Goal: Information Seeking & Learning: Check status

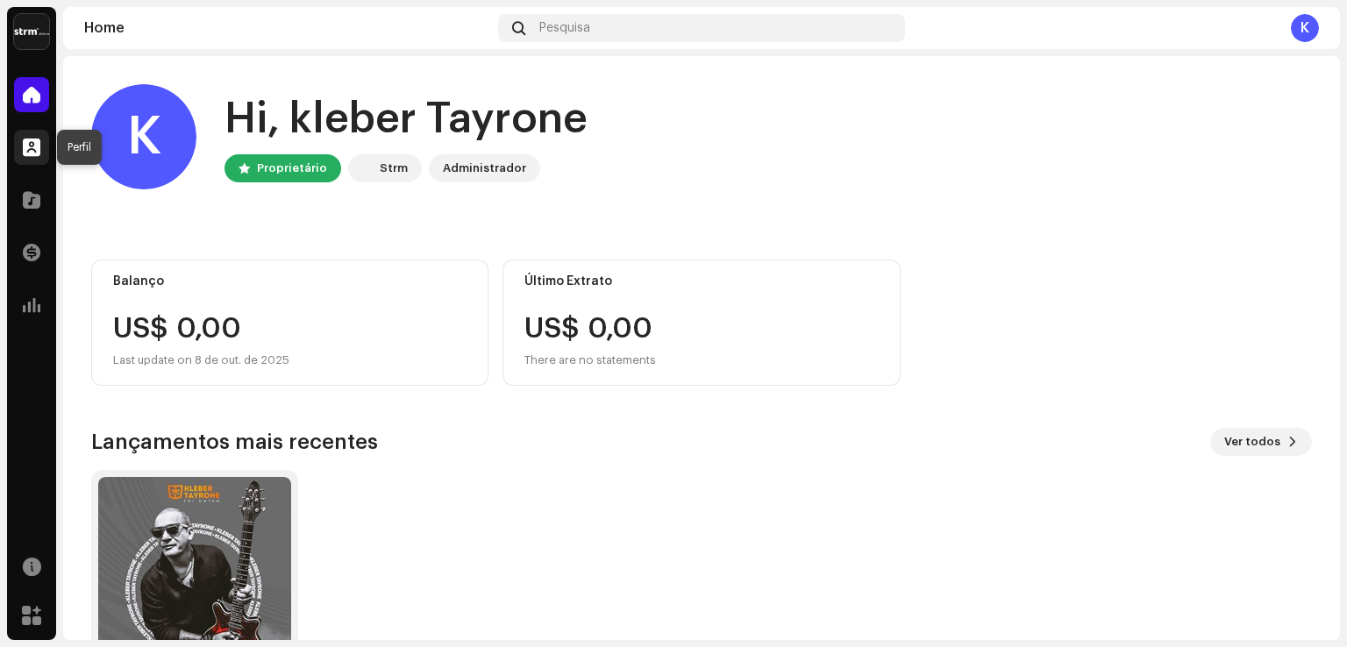
click at [27, 149] on span at bounding box center [32, 147] width 18 height 14
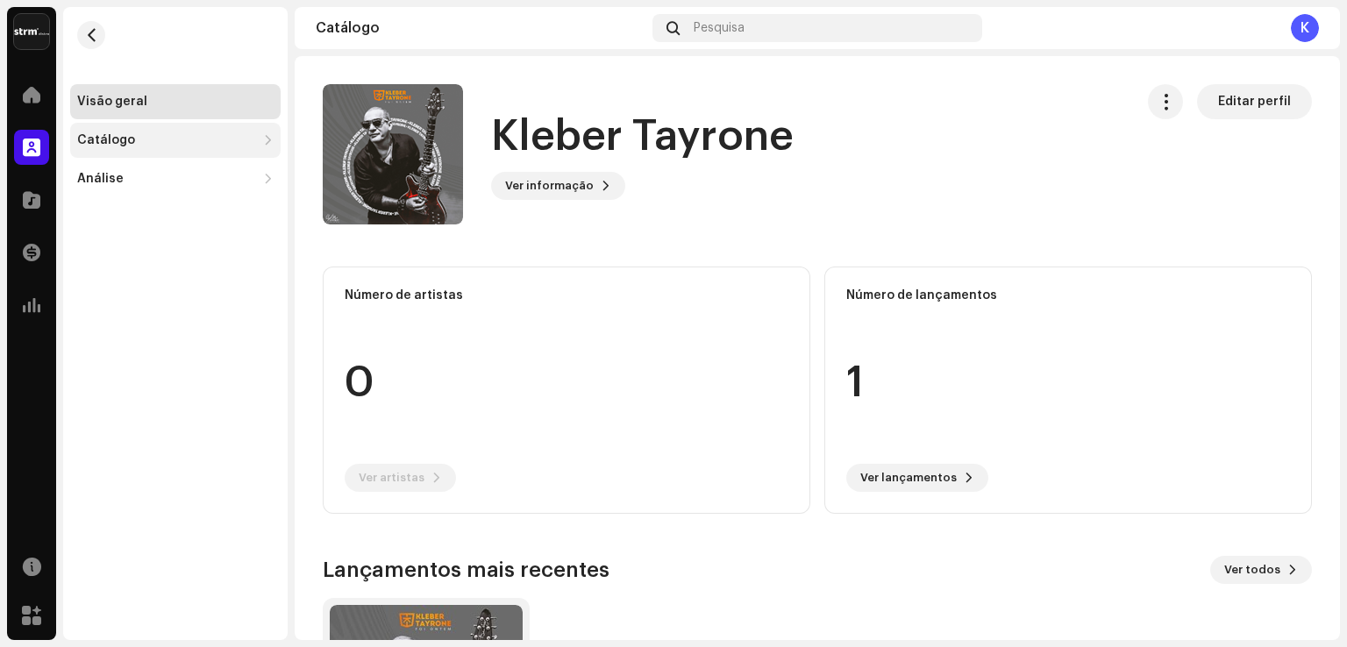
click at [137, 132] on div "Catálogo" at bounding box center [175, 140] width 210 height 35
click at [136, 178] on div "Lançamentos" at bounding box center [126, 179] width 85 height 14
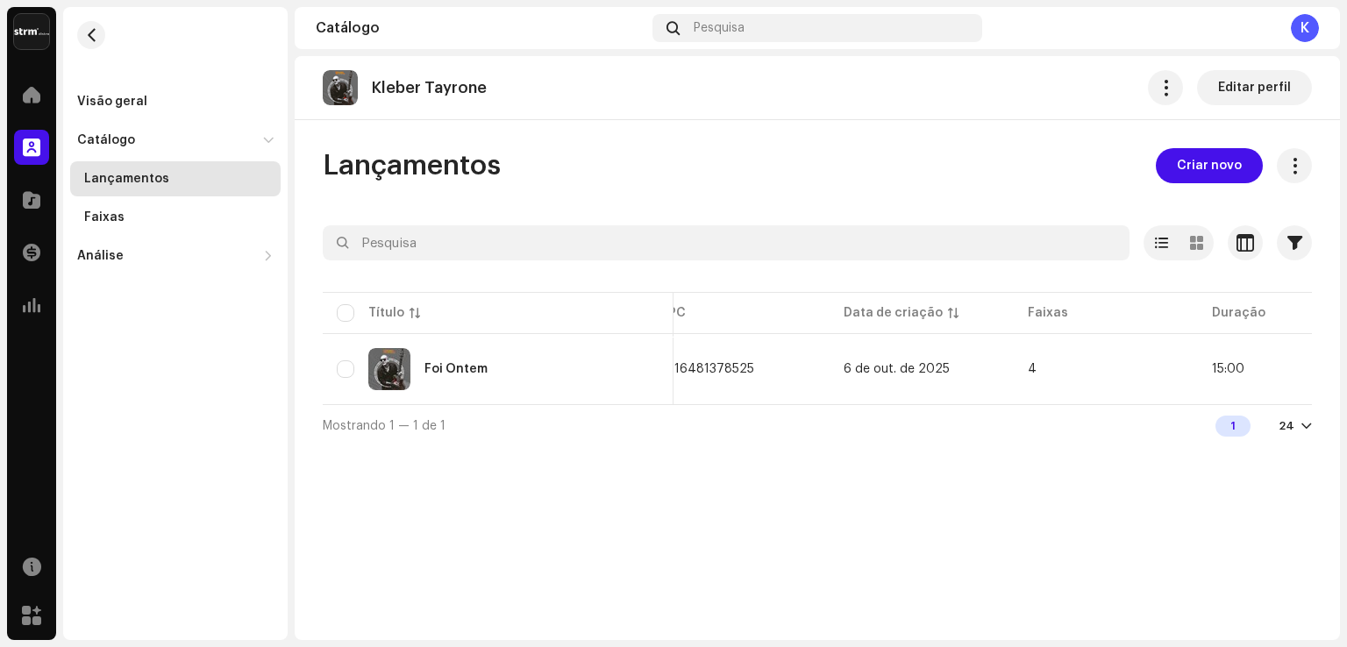
scroll to position [0, 651]
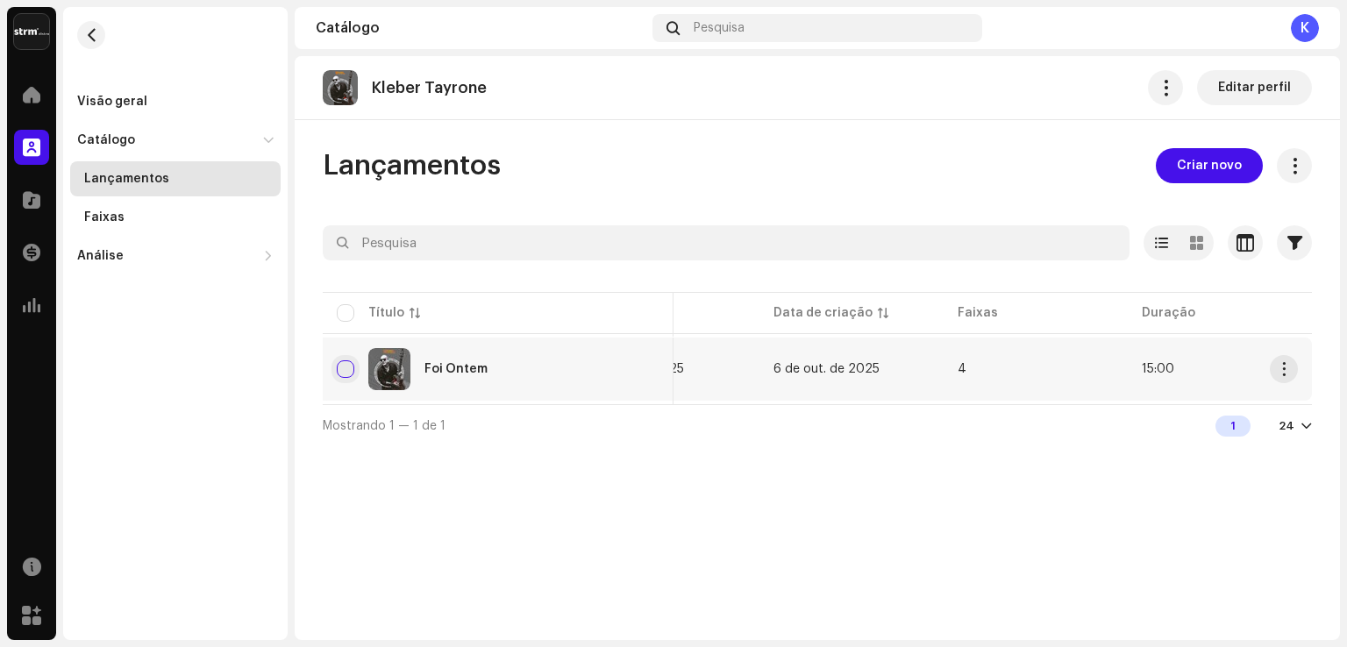
click at [345, 368] on input "checkbox" at bounding box center [346, 369] width 18 height 18
checkbox input "true"
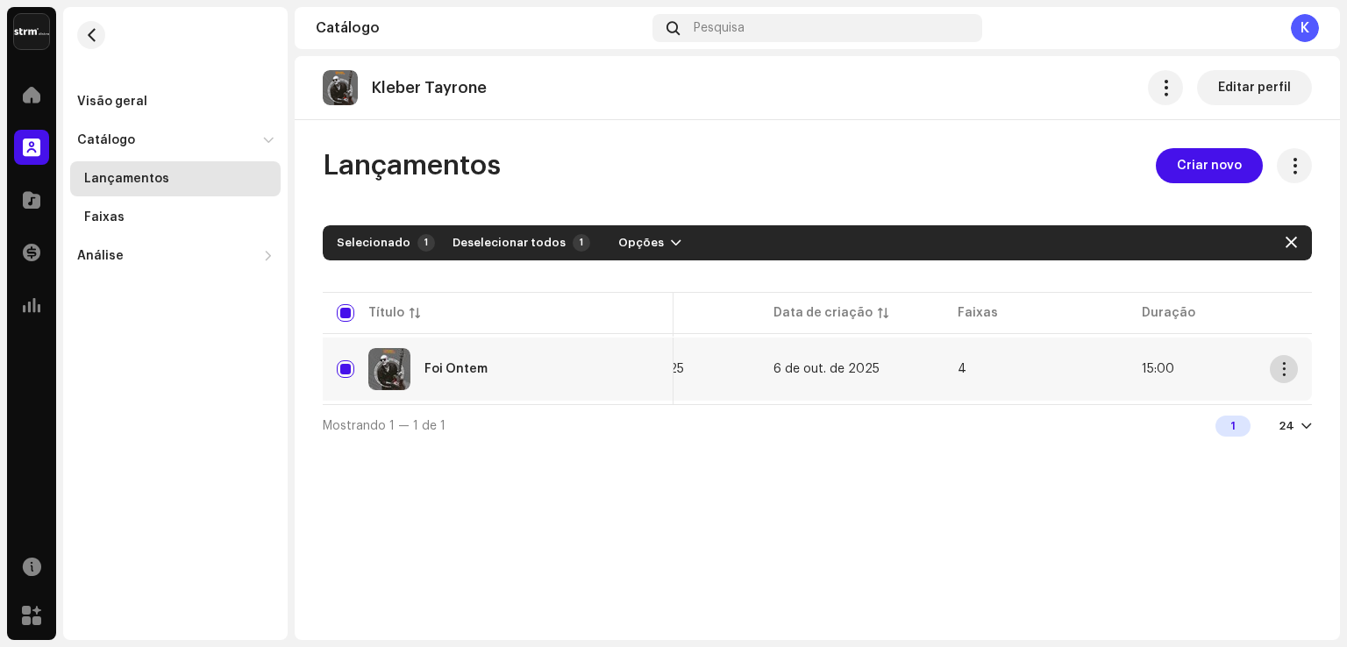
click at [1284, 369] on span "button" at bounding box center [1284, 369] width 13 height 14
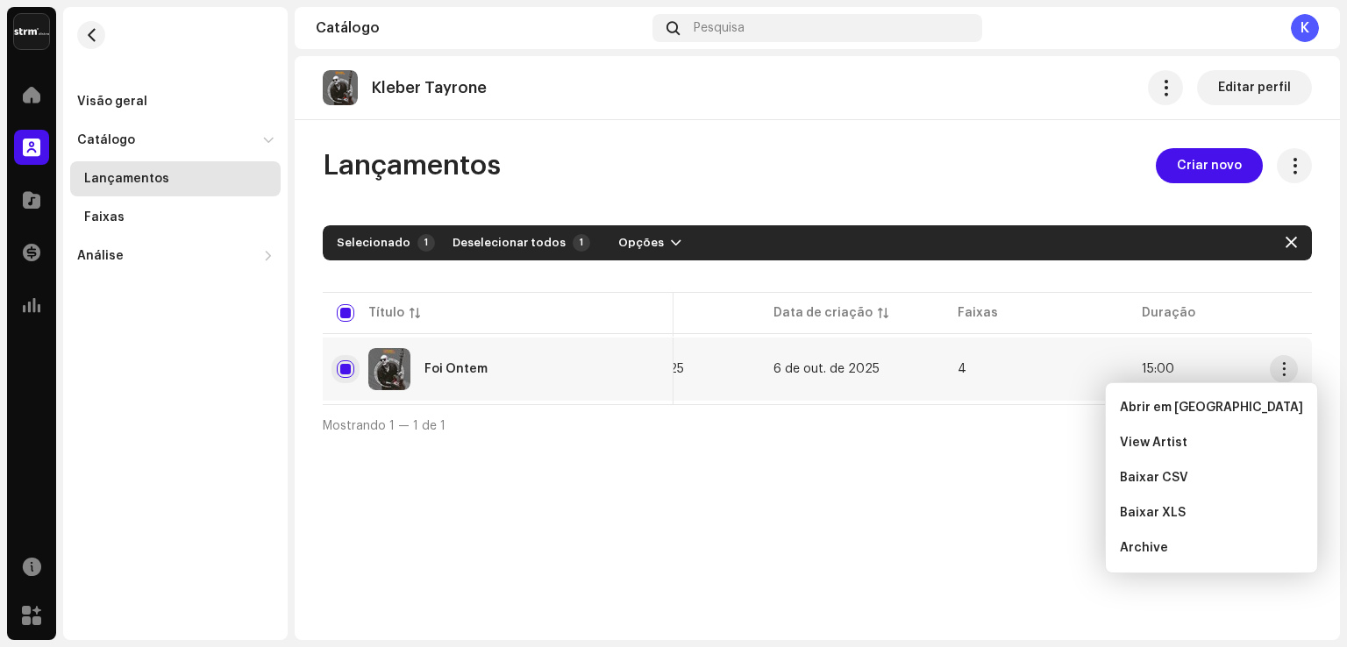
click at [345, 369] on input "Row Selected" at bounding box center [346, 369] width 18 height 18
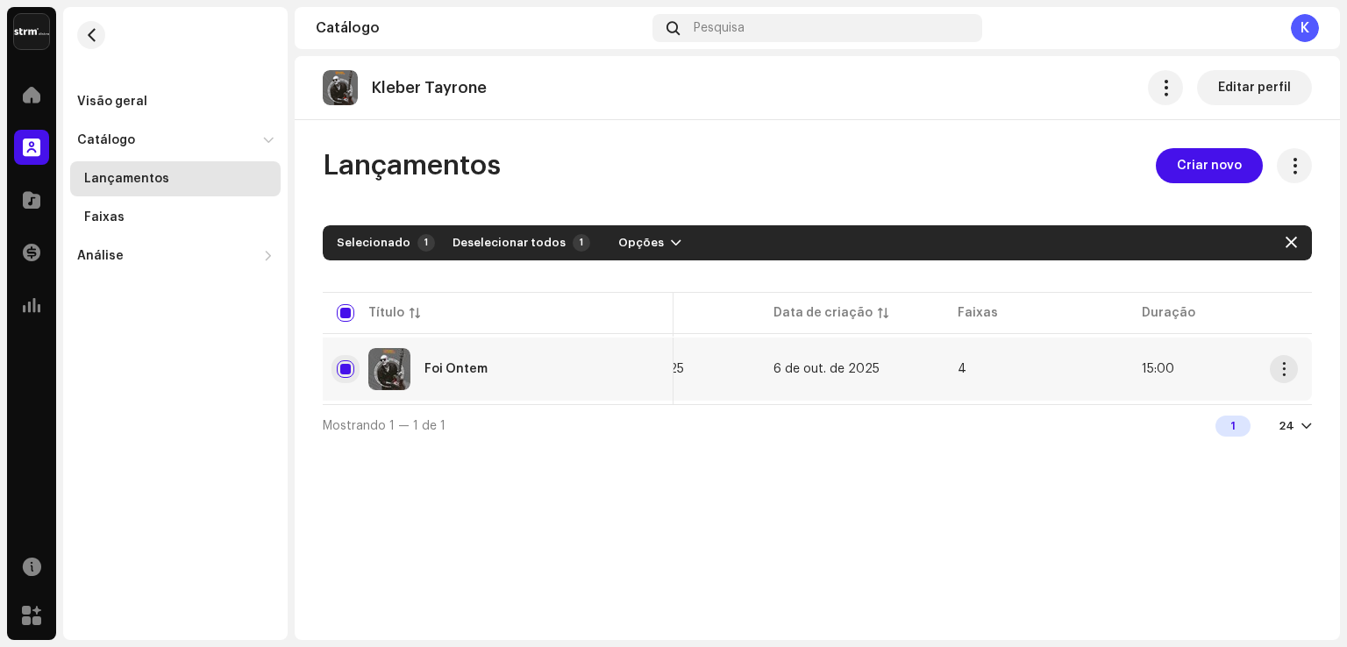
checkbox input "false"
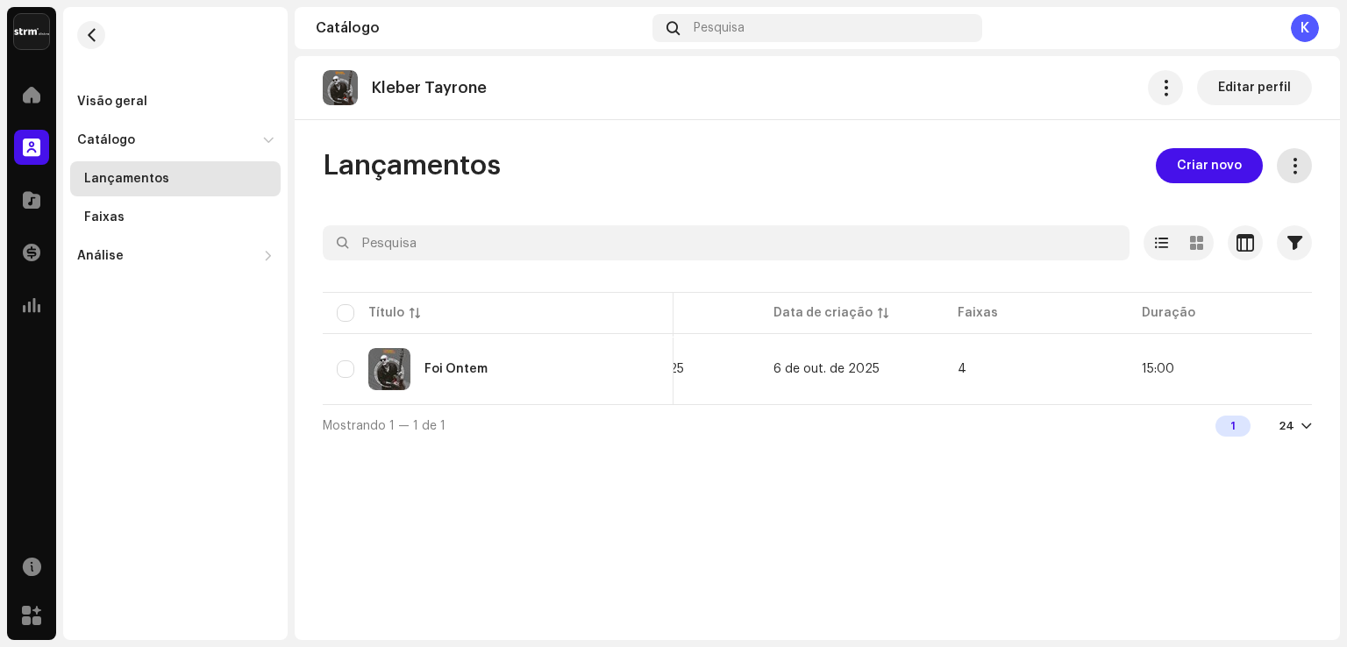
click at [1294, 163] on span at bounding box center [1294, 166] width 17 height 14
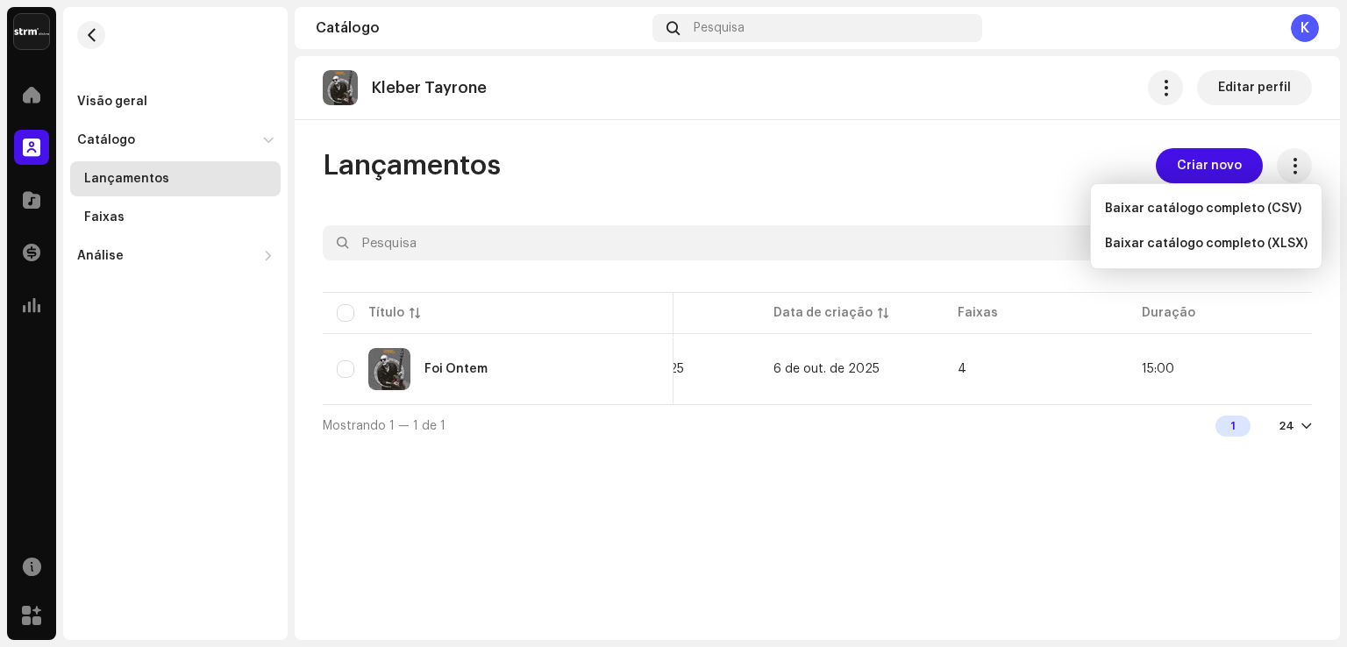
click at [1003, 194] on div "Lançamentos Criar novo Selecionado 0 Opções Filtros Status de distribuição Nunc…" at bounding box center [817, 297] width 1045 height 298
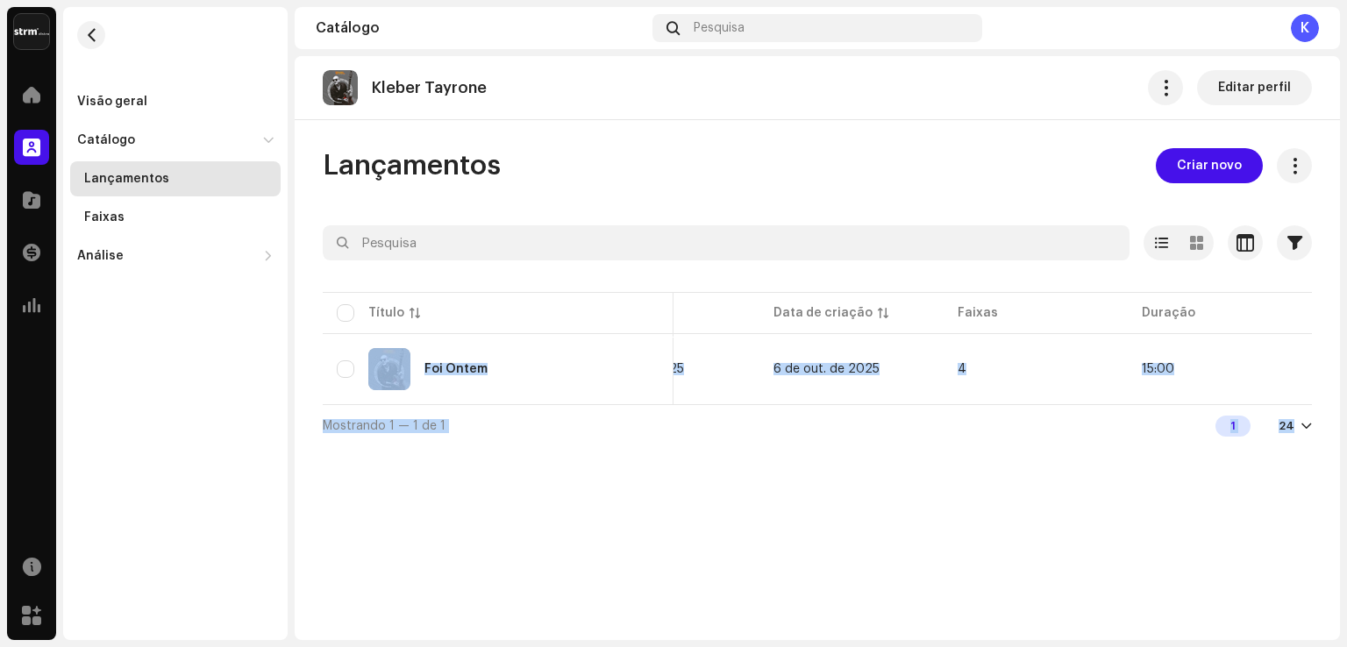
drag, startPoint x: 1343, startPoint y: 232, endPoint x: 1345, endPoint y: 476, distance: 243.8
click at [1345, 476] on div "kleber Tayrone Home Perfil Catálogo Transações Análise Recursos Marketplace Vis…" at bounding box center [673, 323] width 1347 height 647
click at [1080, 506] on div "Kleber Tayrone Editar perfil Lançamentos Criar novo Selecionado 0 Opções Filtro…" at bounding box center [817, 348] width 1045 height 584
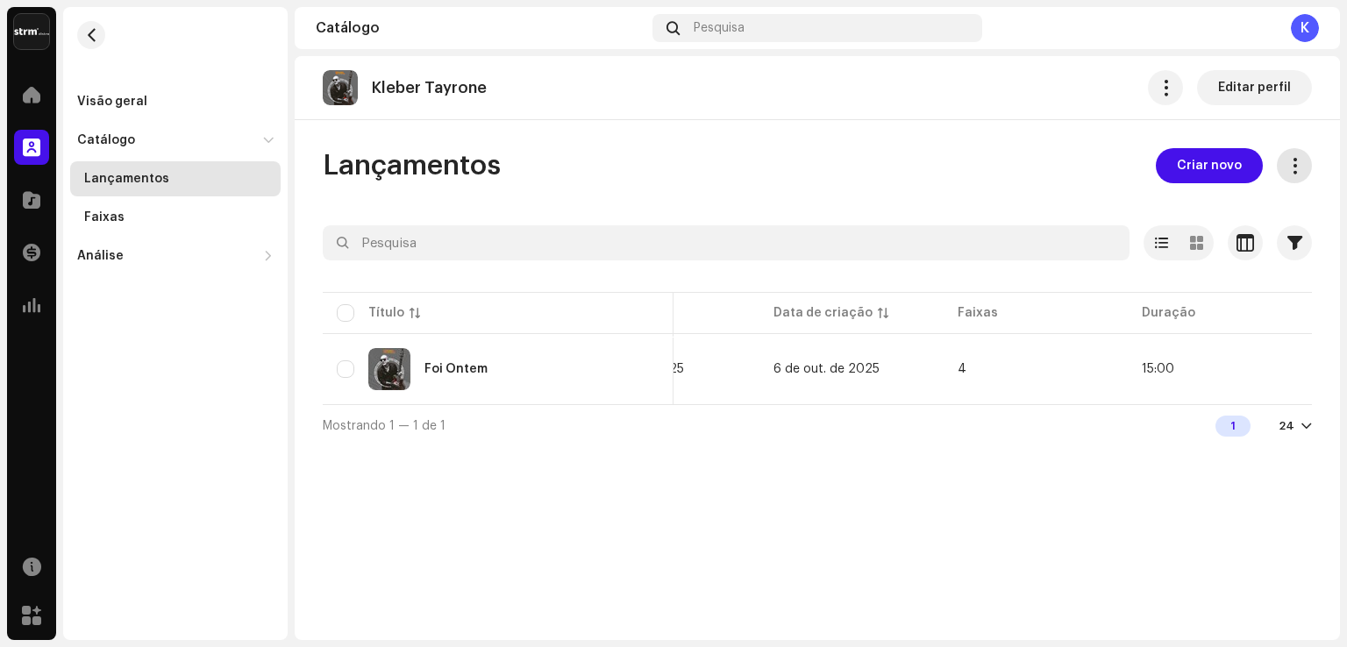
click at [1295, 162] on span at bounding box center [1294, 166] width 17 height 14
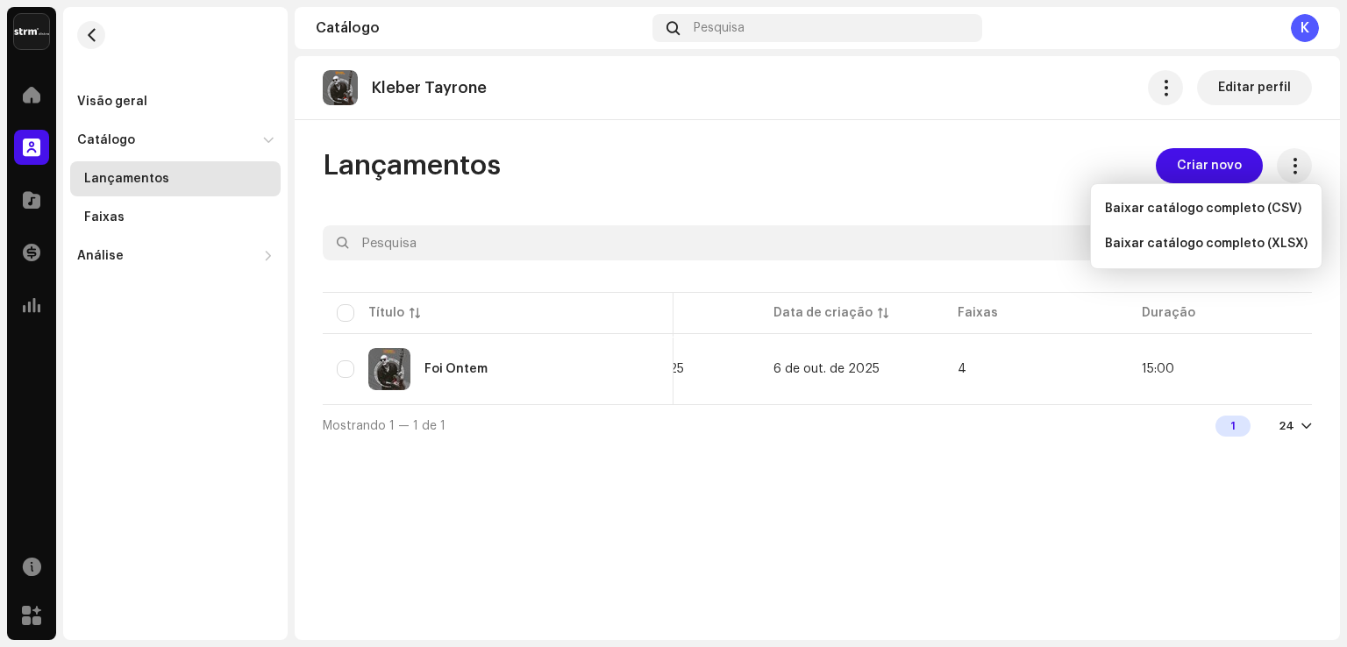
click at [888, 195] on div "Lançamentos Criar novo Selecionado 0 Opções Filtros Status de distribuição Nunc…" at bounding box center [817, 297] width 1045 height 298
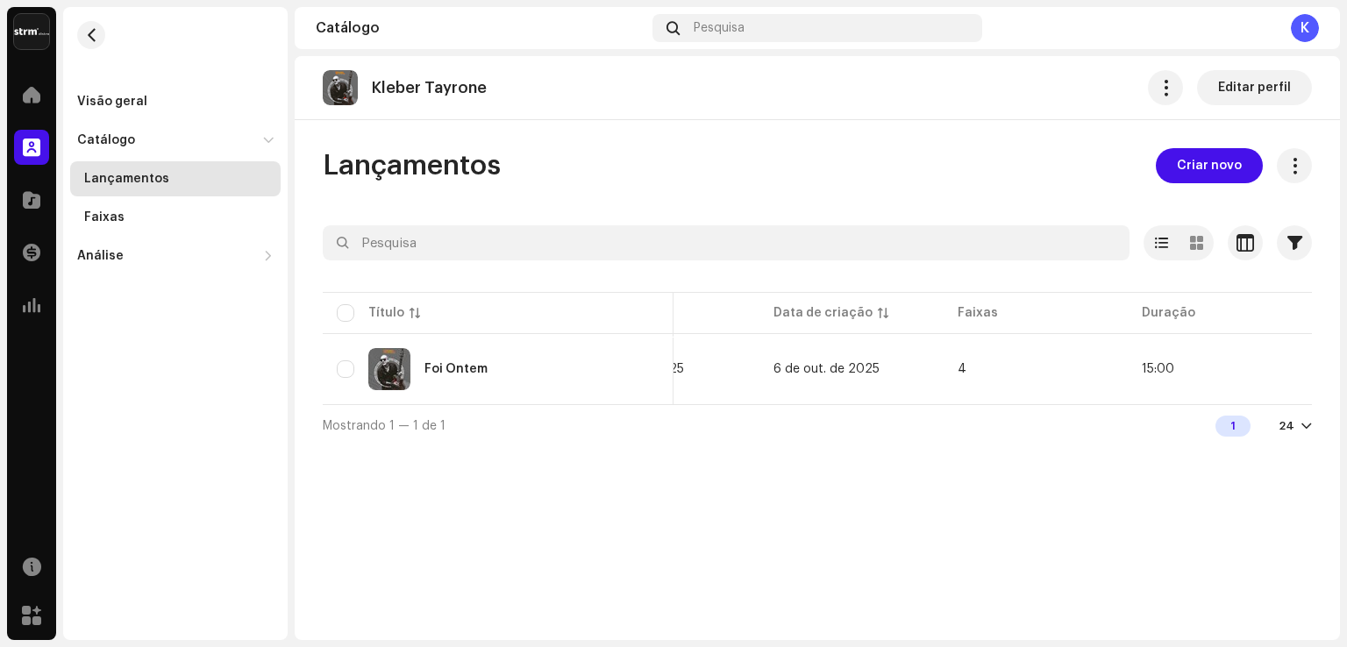
click at [203, 179] on div "Lançamentos" at bounding box center [178, 179] width 189 height 14
click at [481, 368] on div "Foi Ontem" at bounding box center [455, 369] width 63 height 12
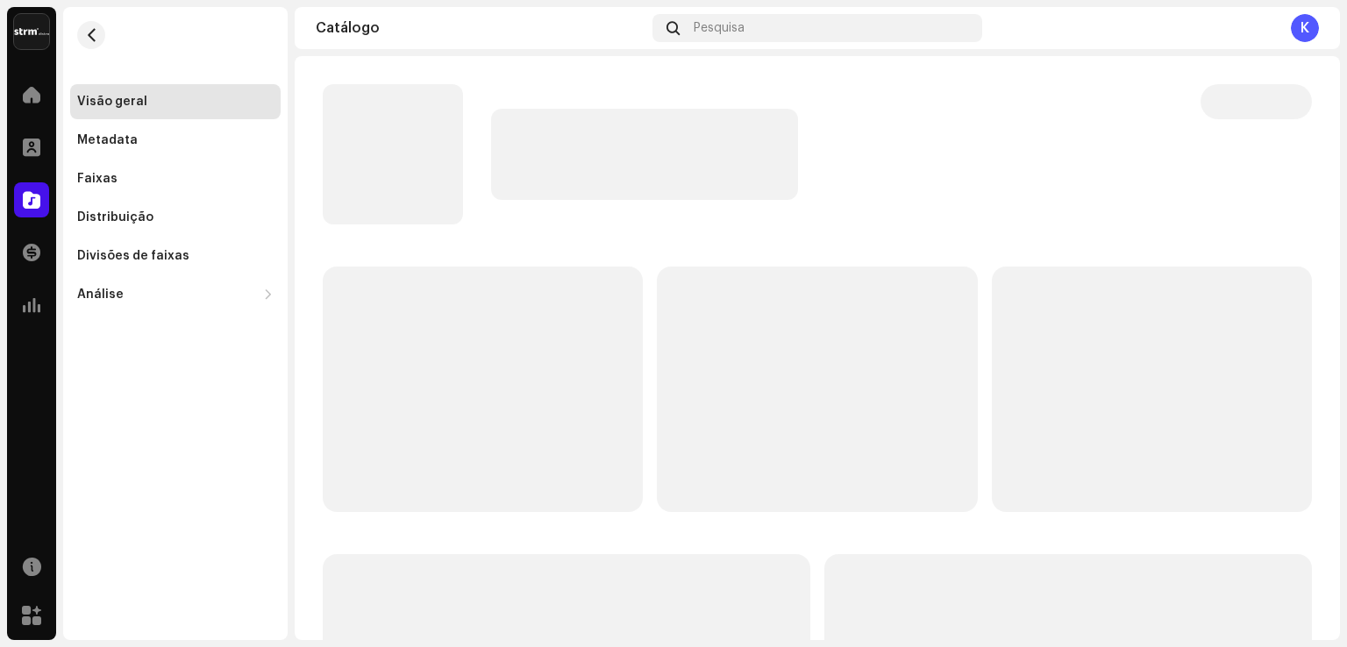
click at [481, 368] on p-skeleton at bounding box center [483, 390] width 320 height 246
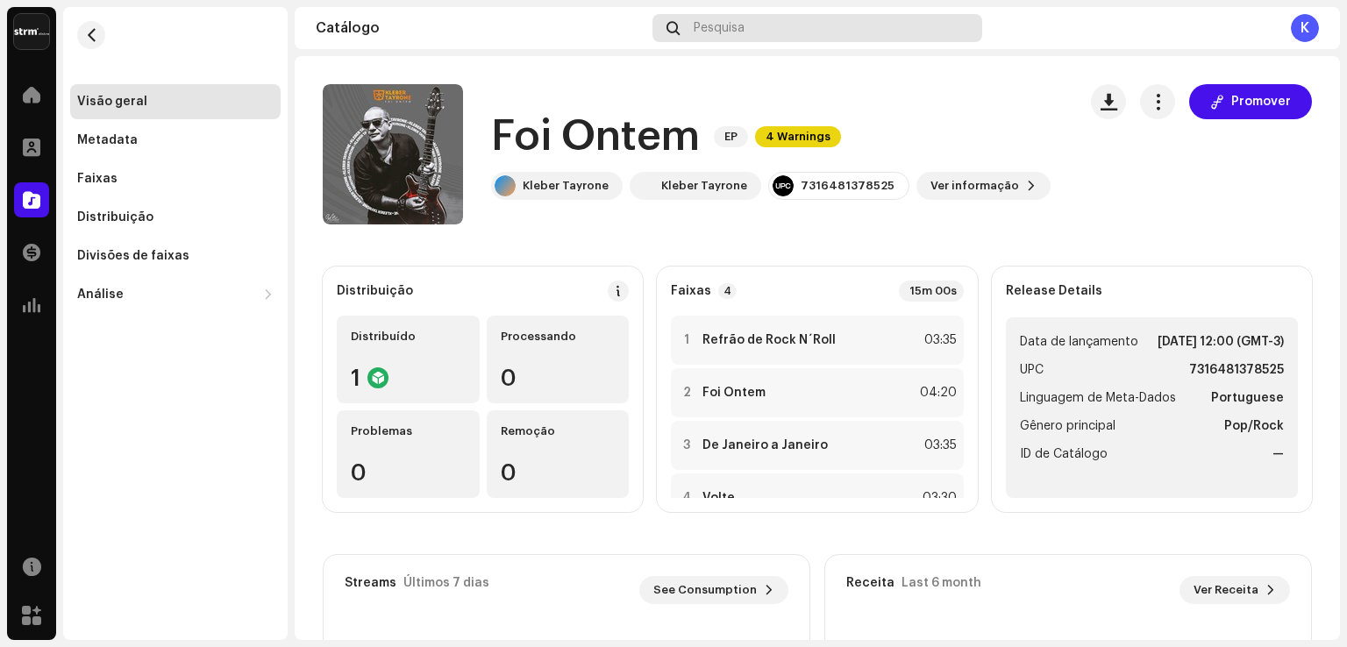
click at [737, 26] on span "Pesquisa" at bounding box center [719, 28] width 51 height 14
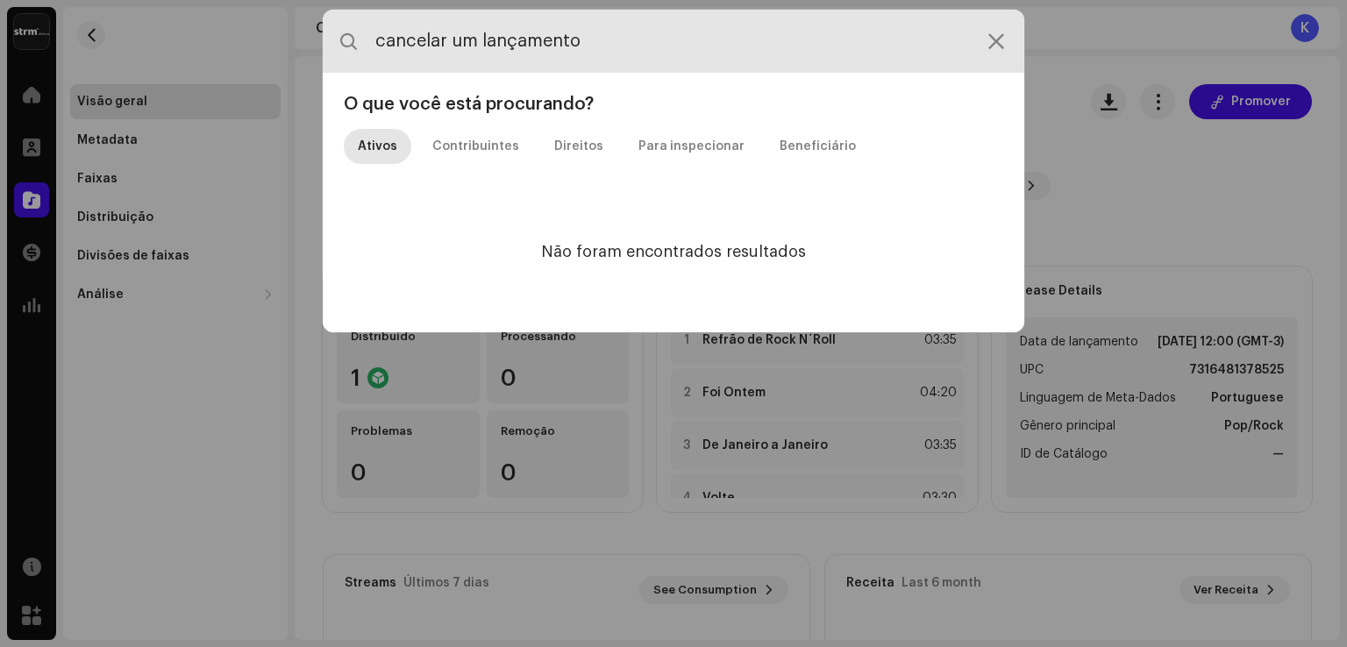
type input "cancelar um lançamento"
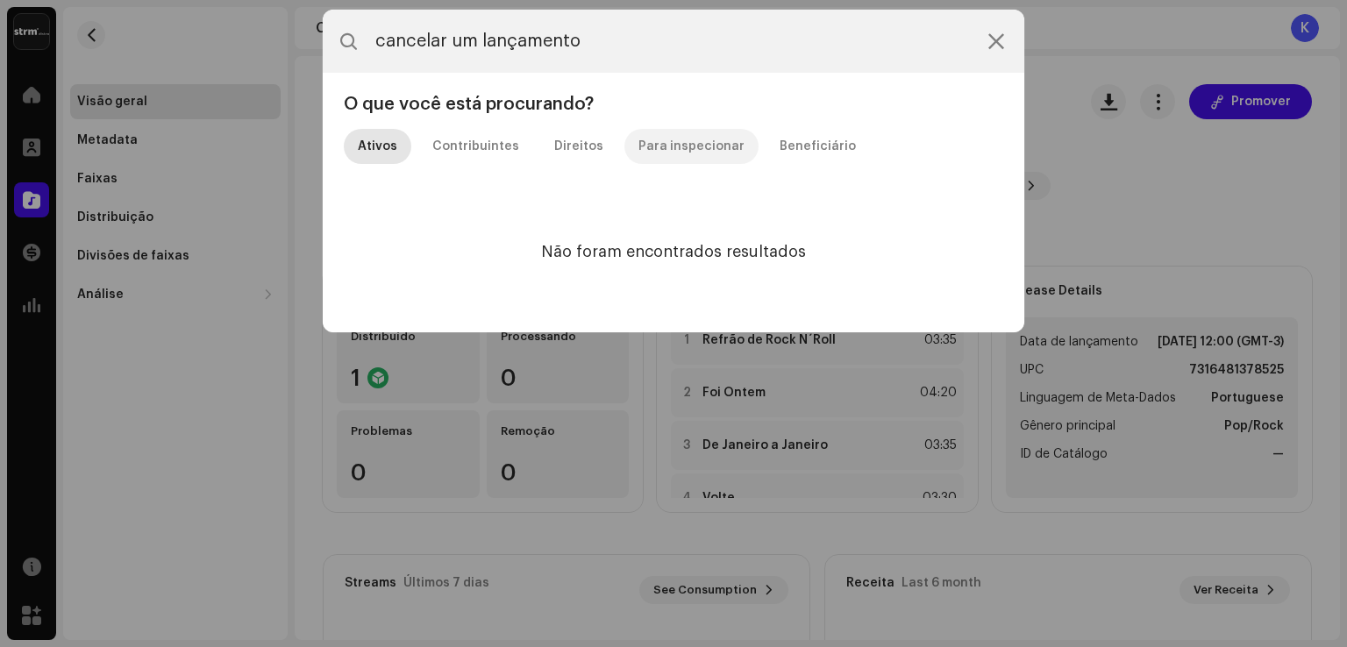
click at [694, 149] on div "Para inspecionar" at bounding box center [691, 146] width 106 height 35
click at [554, 147] on div "Direitos" at bounding box center [578, 146] width 49 height 35
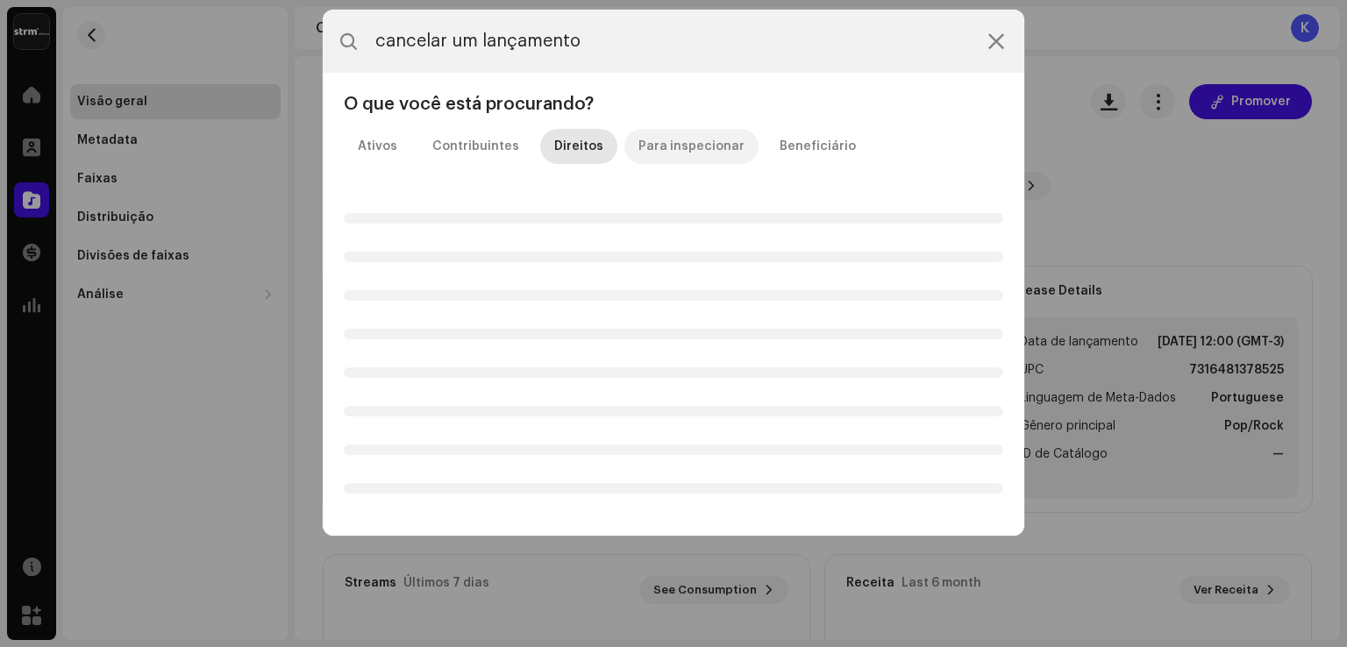
click at [660, 143] on div "Para inspecionar" at bounding box center [691, 146] width 106 height 35
click at [993, 46] on icon at bounding box center [996, 41] width 16 height 14
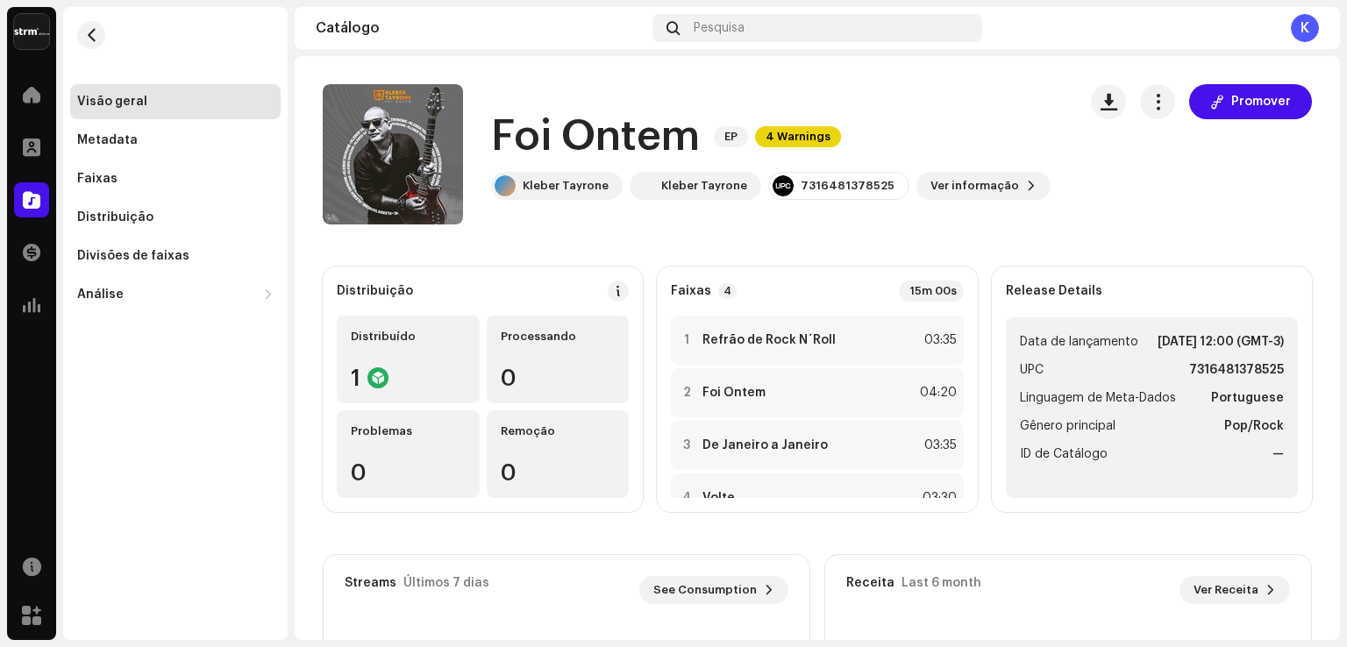
drag, startPoint x: 1341, startPoint y: 282, endPoint x: 1346, endPoint y: 390, distance: 108.0
click at [1346, 390] on div "kleber Tayrone Home Perfil Catálogo Transações Análise Recursos Marketplace Vis…" at bounding box center [673, 323] width 1347 height 647
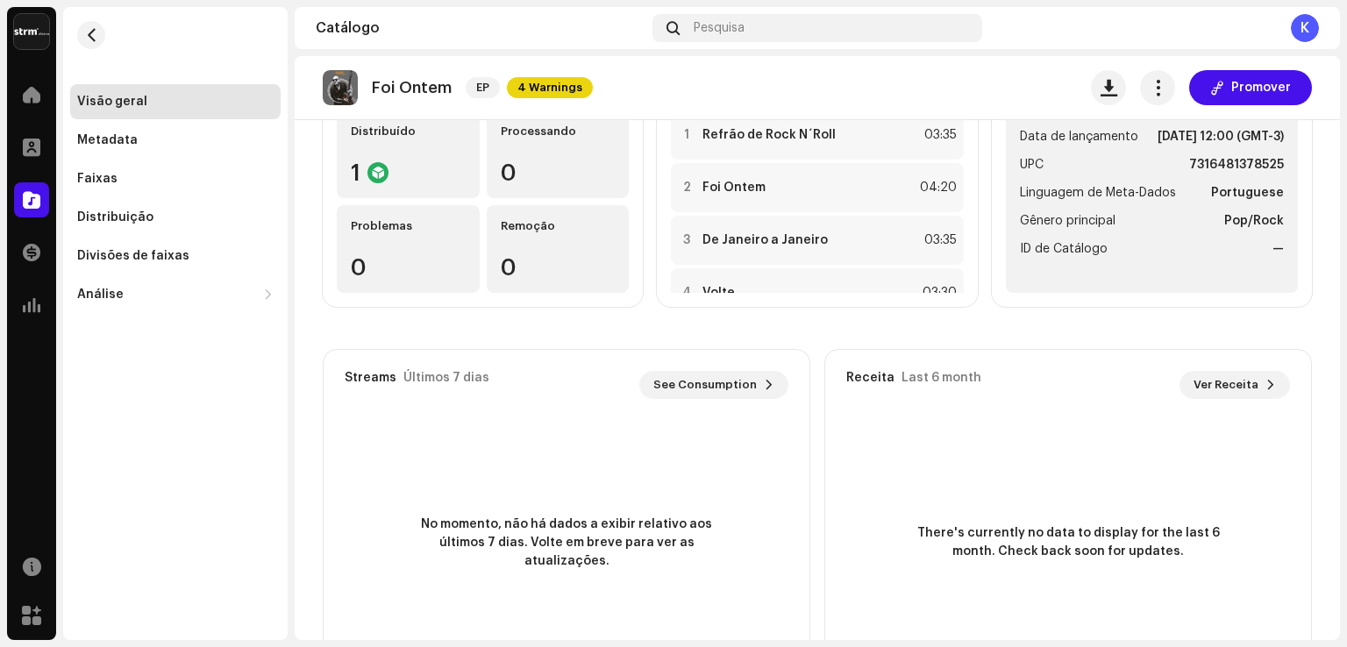
scroll to position [201, 0]
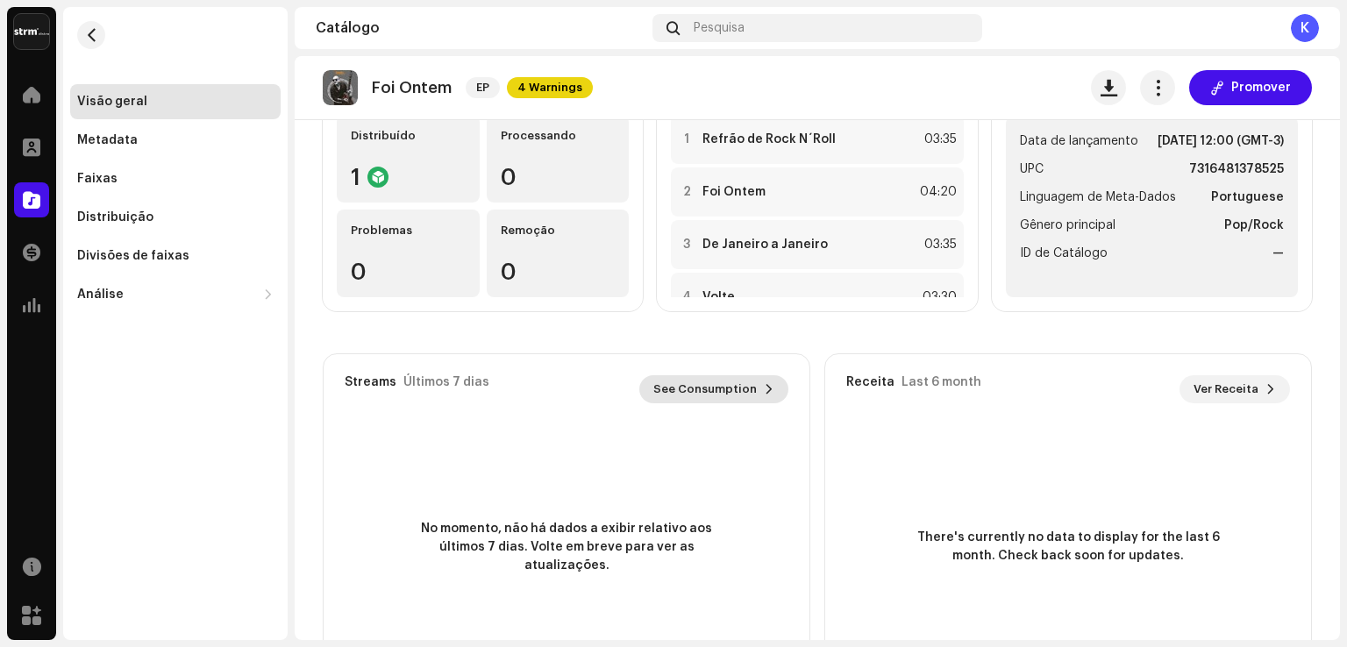
click at [718, 389] on span "See Consumption" at bounding box center [704, 389] width 103 height 35
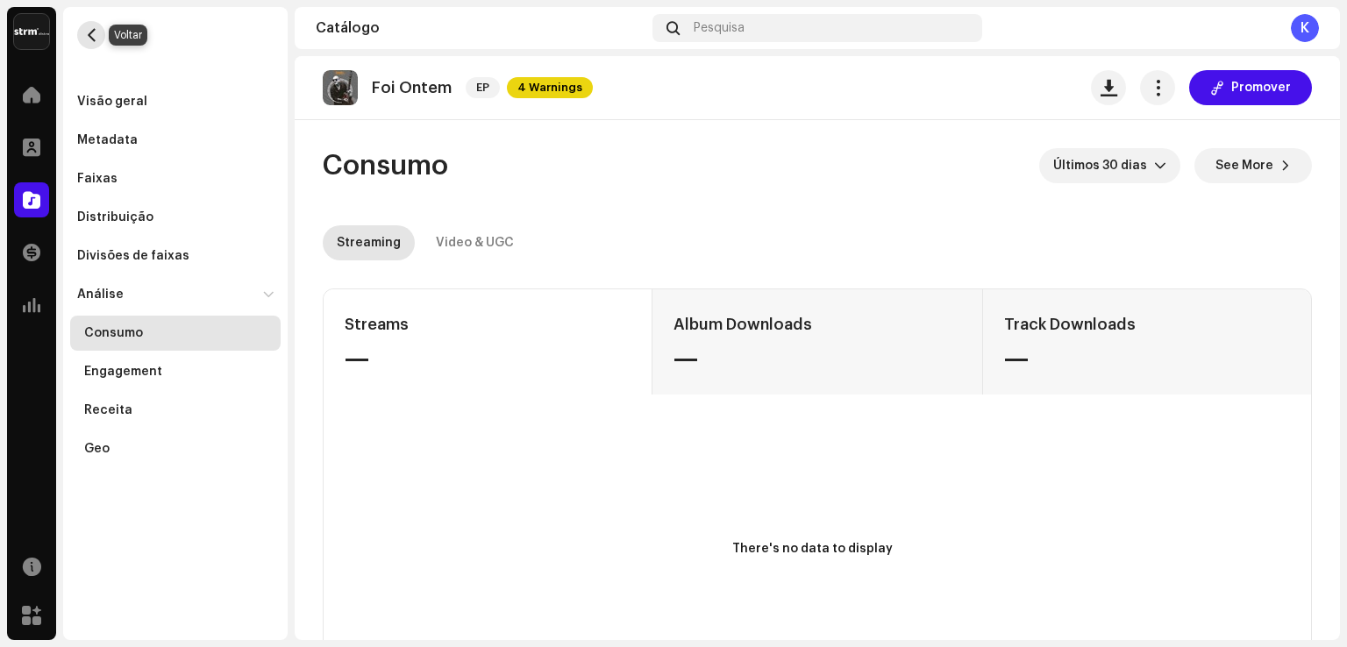
click at [92, 34] on span "button" at bounding box center [91, 35] width 13 height 14
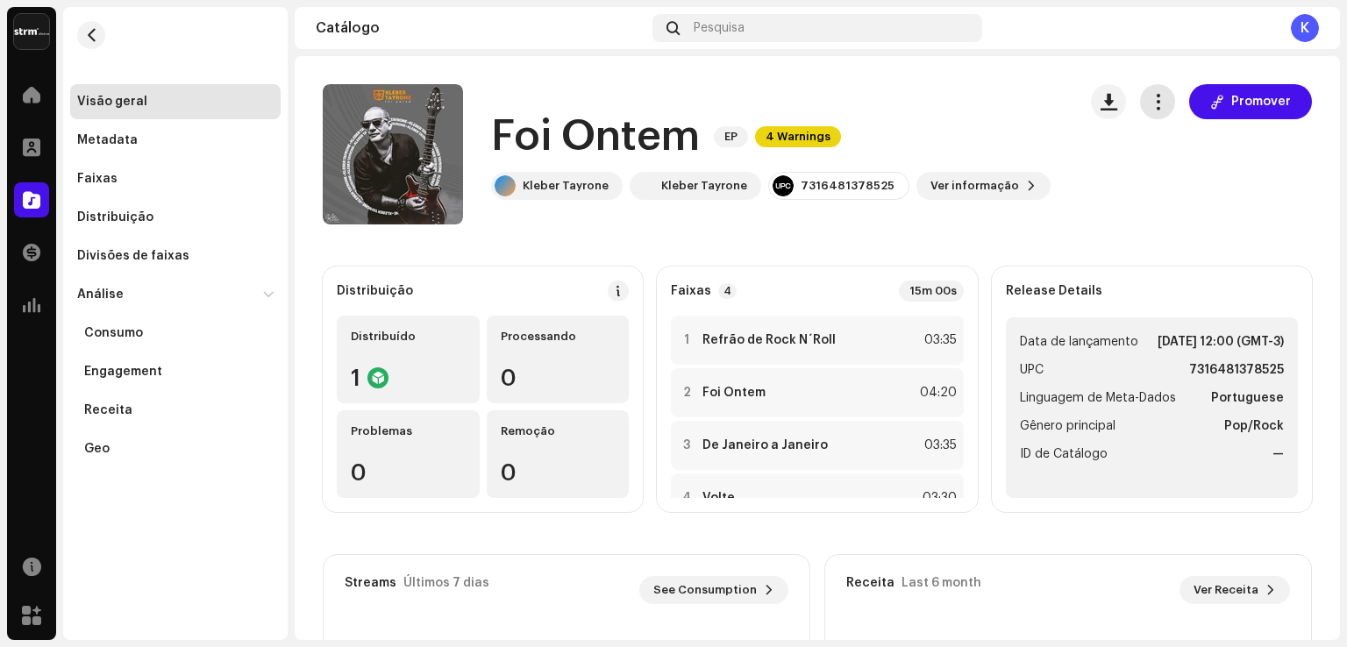
click at [1150, 100] on span "button" at bounding box center [1158, 102] width 17 height 14
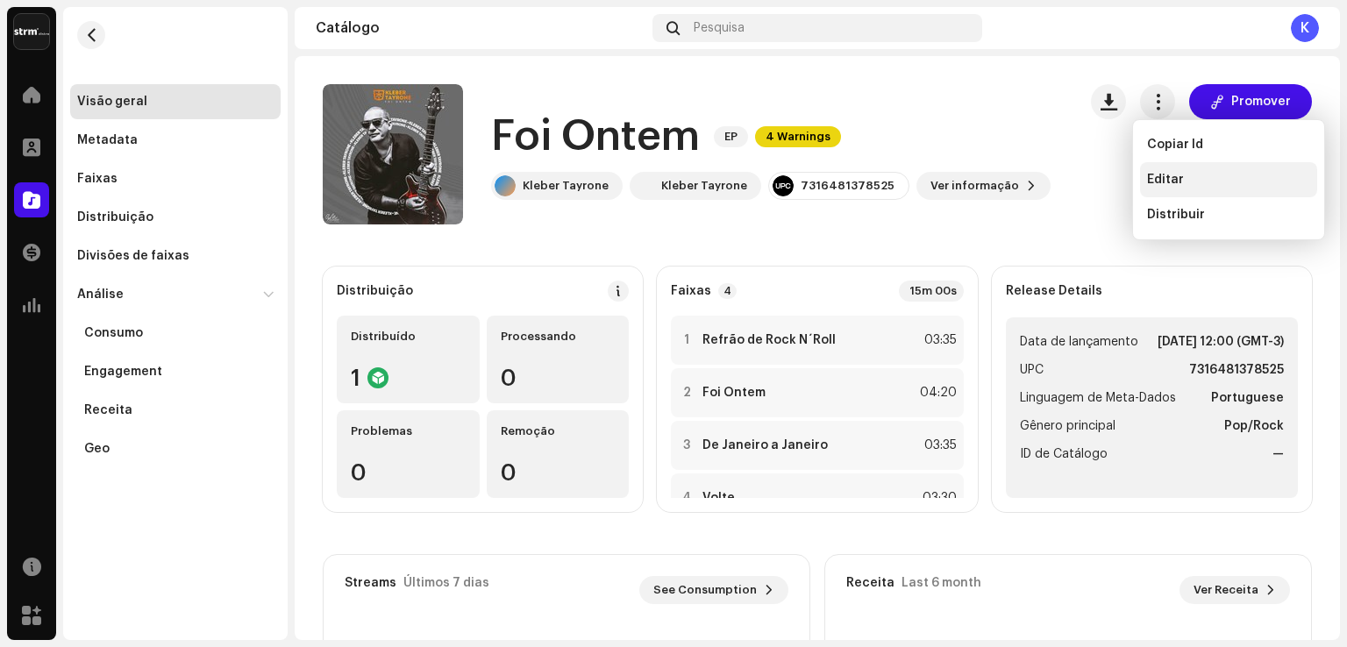
click at [1164, 177] on span "Editar" at bounding box center [1165, 180] width 37 height 14
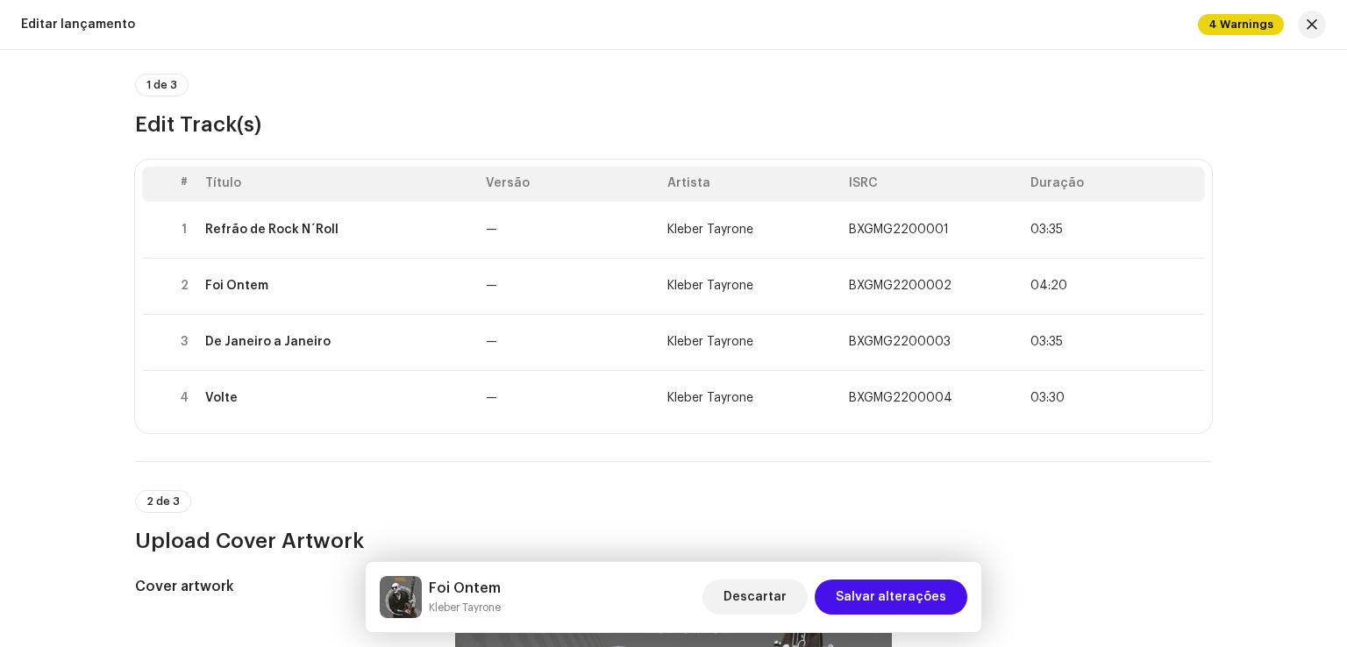
scroll to position [87, 0]
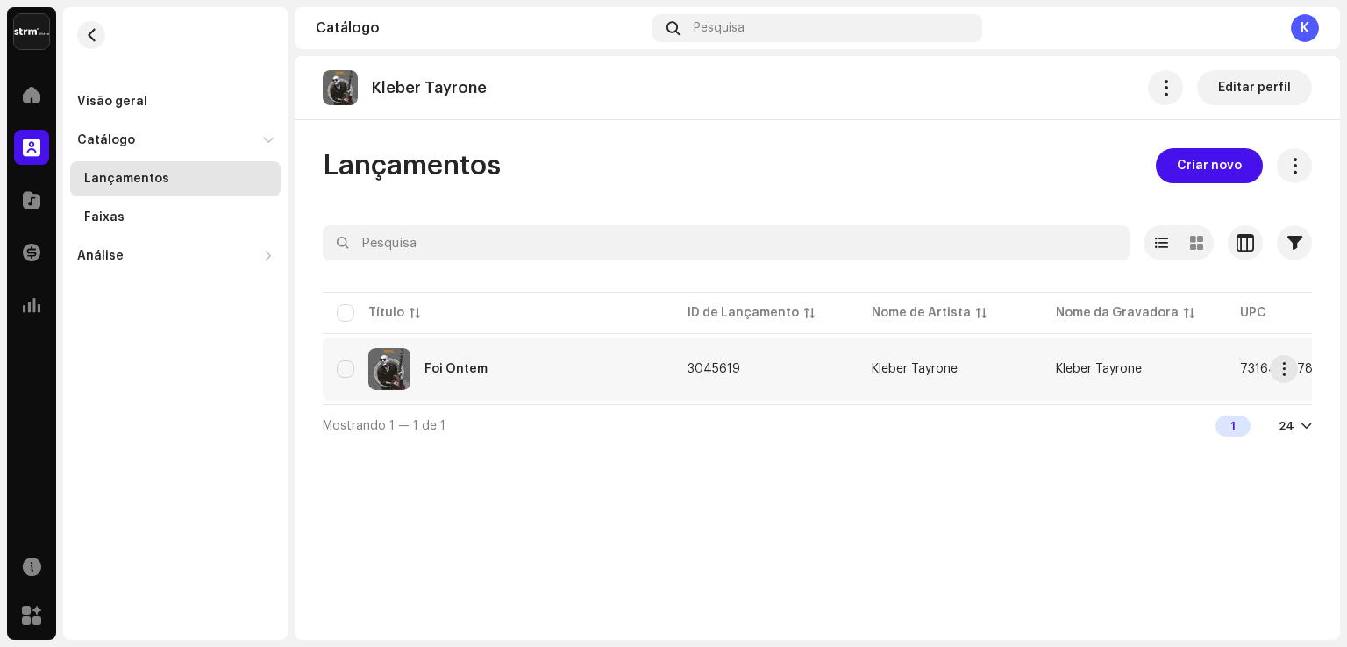
click at [493, 362] on div "Foi Ontem" at bounding box center [498, 369] width 323 height 42
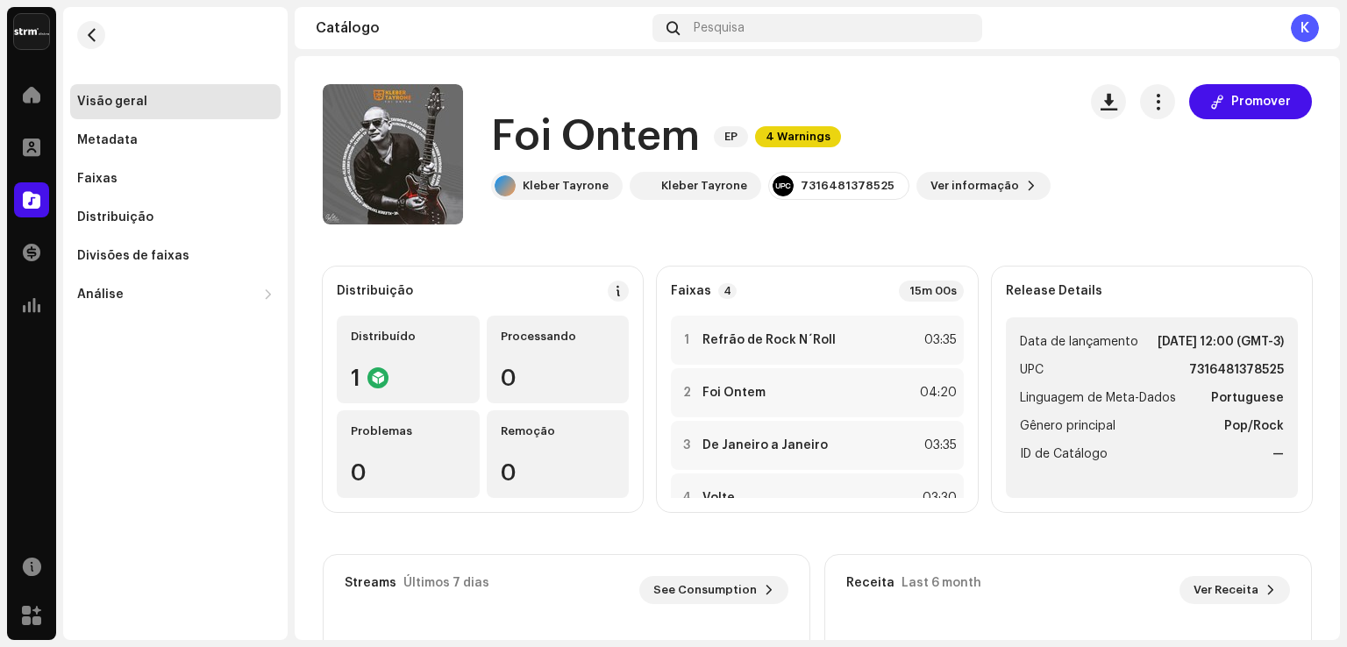
drag, startPoint x: 1342, startPoint y: 168, endPoint x: 1346, endPoint y: 413, distance: 244.7
click at [1346, 413] on div "kleber Tayrone Home Perfil Catálogo Transações Análise Recursos Marketplace Vis…" at bounding box center [673, 323] width 1347 height 647
click at [1208, 224] on div "Promover" at bounding box center [1201, 154] width 221 height 140
click at [968, 181] on span "Ver informação" at bounding box center [974, 185] width 89 height 35
click at [1152, 102] on span "button" at bounding box center [1158, 102] width 17 height 14
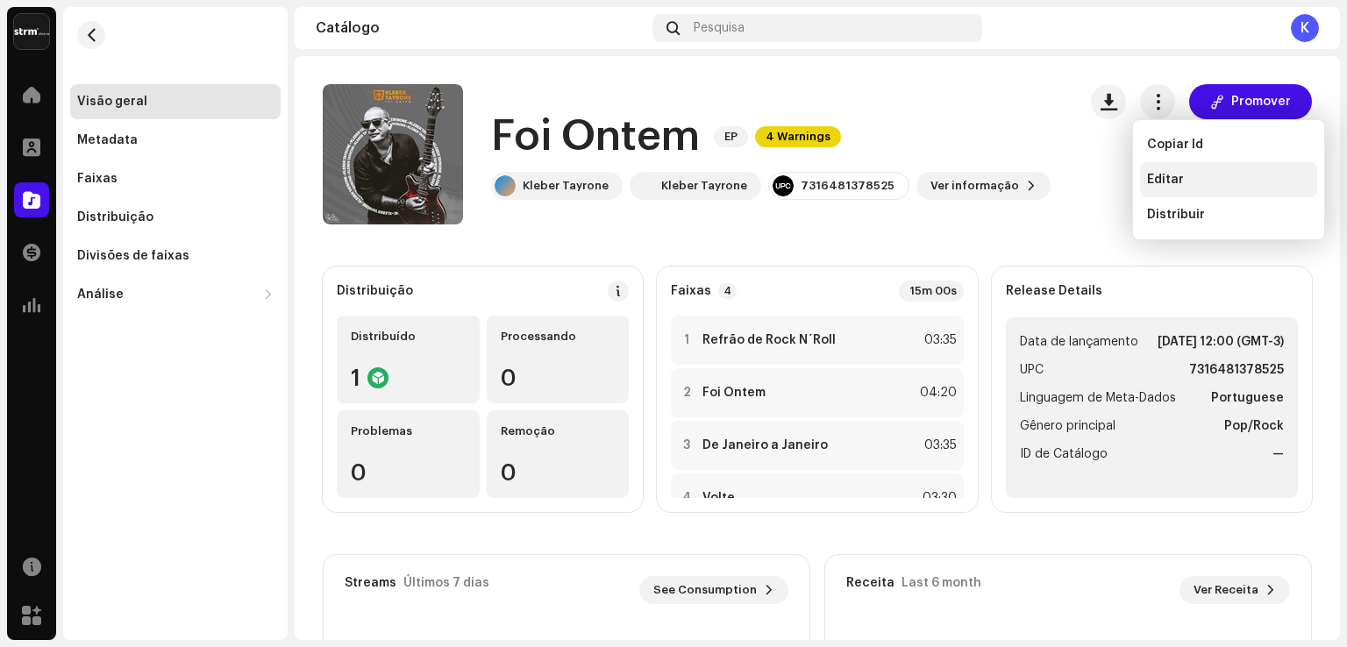
click at [1161, 179] on span "Editar" at bounding box center [1165, 180] width 37 height 14
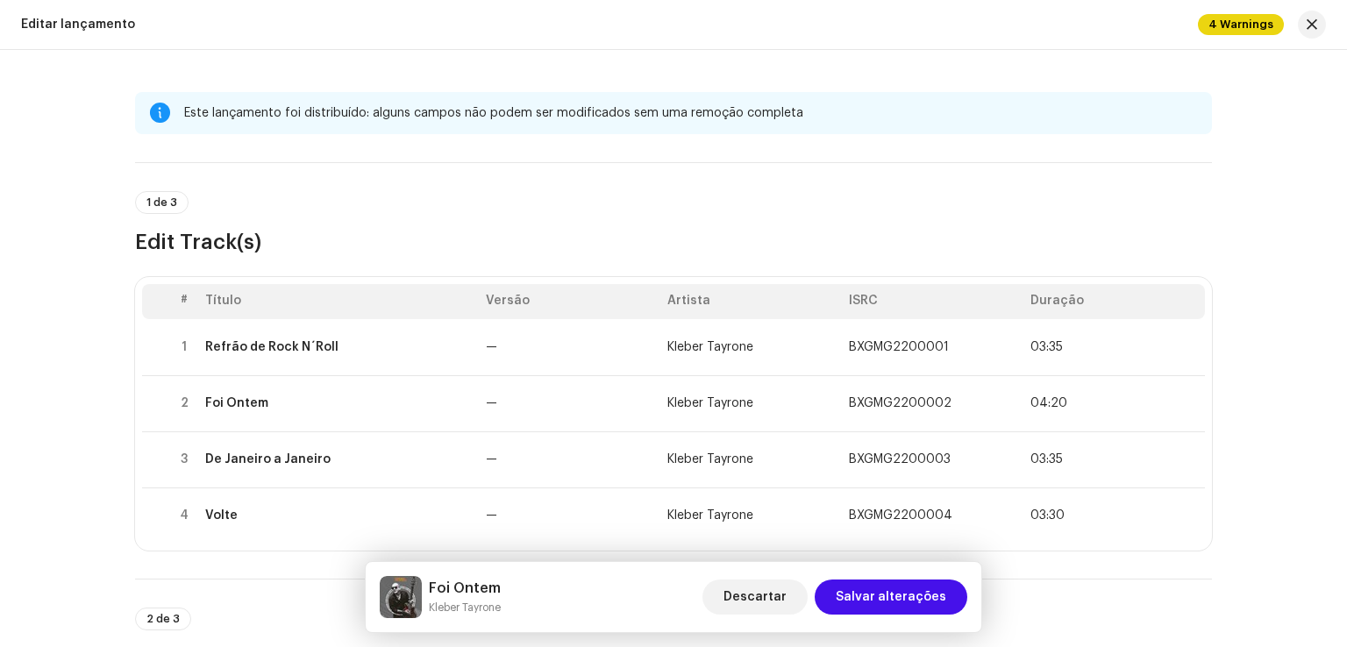
click at [619, 117] on div "Este lançamento foi distribuído: alguns campos não podem ser modificados sem um…" at bounding box center [691, 113] width 1014 height 21
drag, startPoint x: 182, startPoint y: 105, endPoint x: 788, endPoint y: 117, distance: 606.0
click at [788, 117] on div "Este lançamento foi distribuído: alguns campos não podem ser modificados sem um…" at bounding box center [691, 113] width 1014 height 21
copy div "Este lançamento foi distribuído: alguns campos não podem ser modificados sem um…"
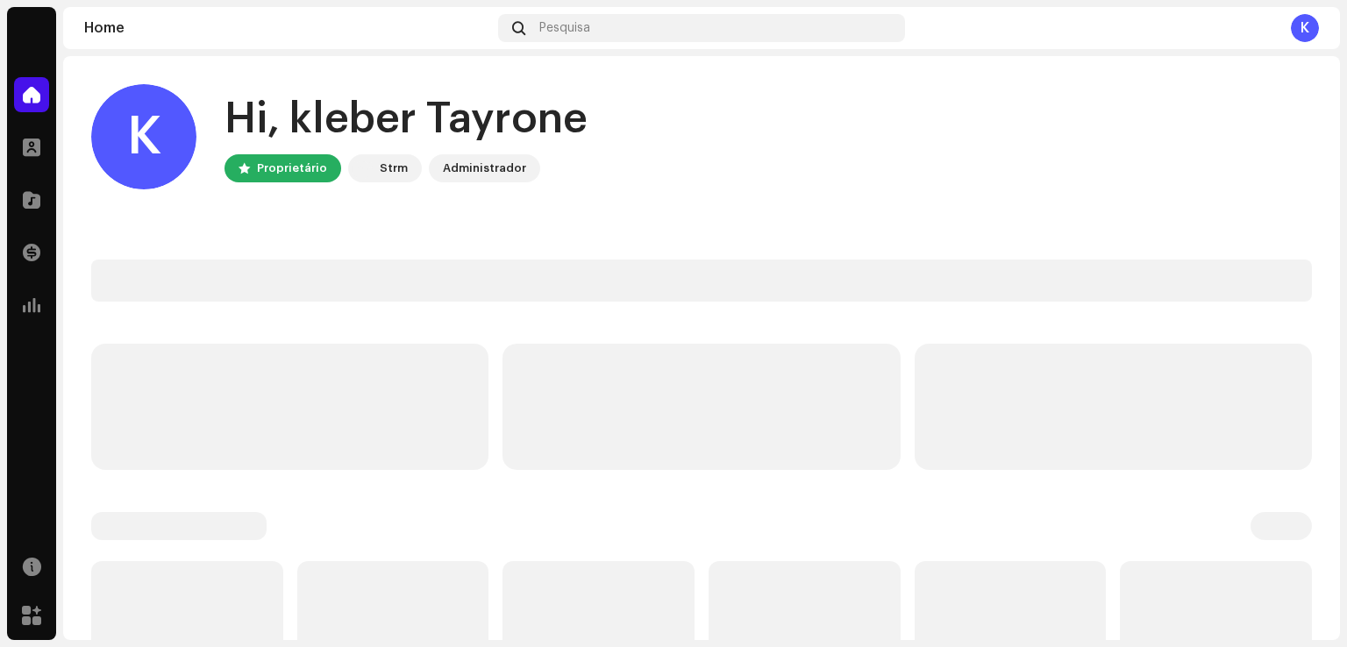
click at [253, 108] on div "Hi, kleber Tayrone" at bounding box center [405, 119] width 363 height 56
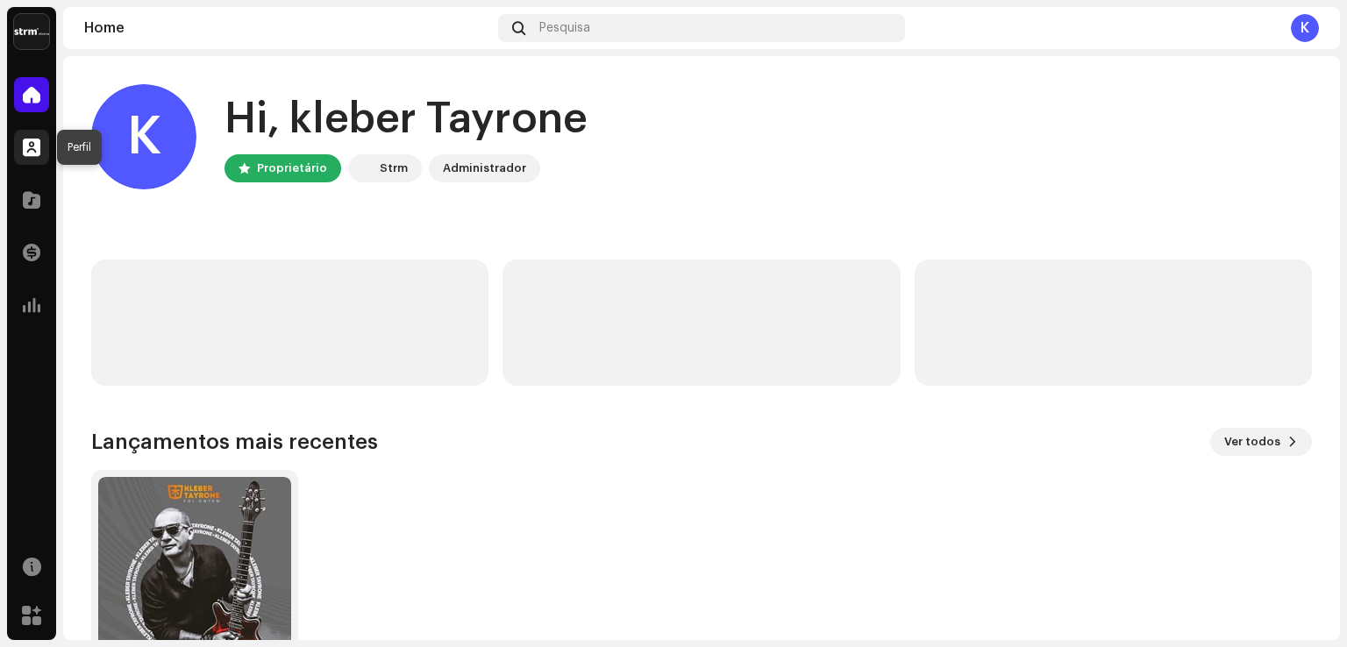
click at [35, 142] on span at bounding box center [32, 147] width 18 height 14
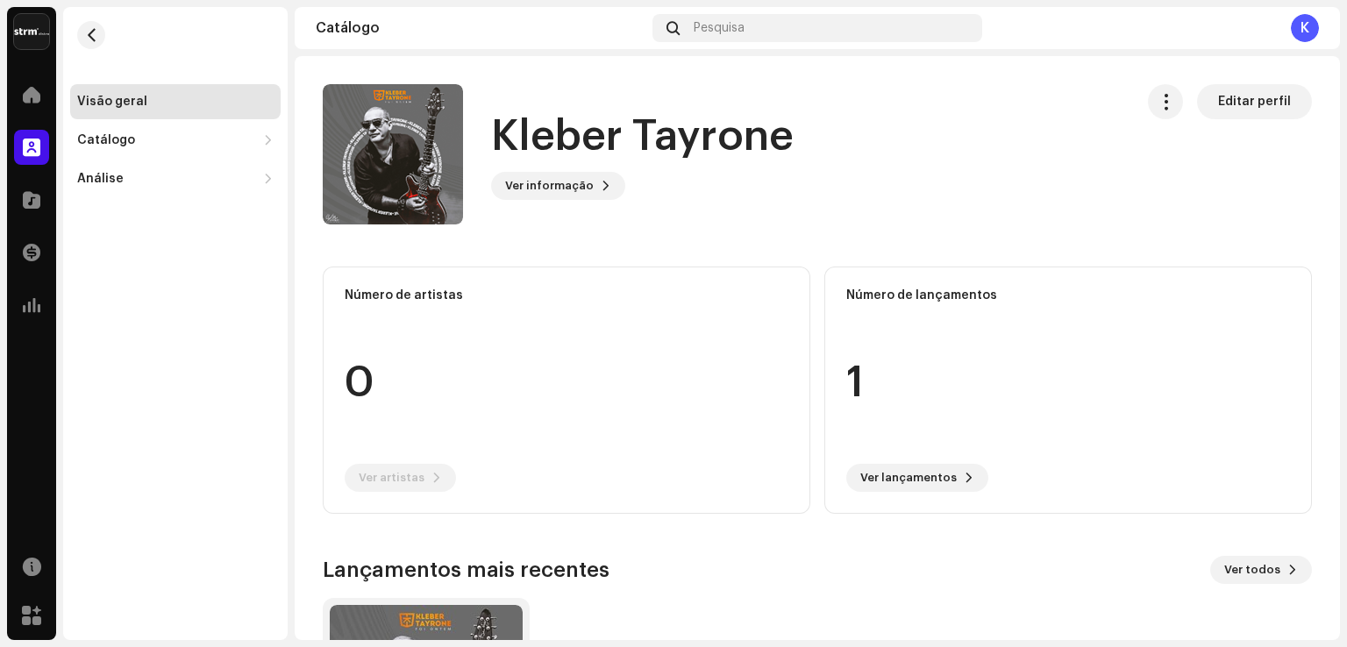
scroll to position [238, 0]
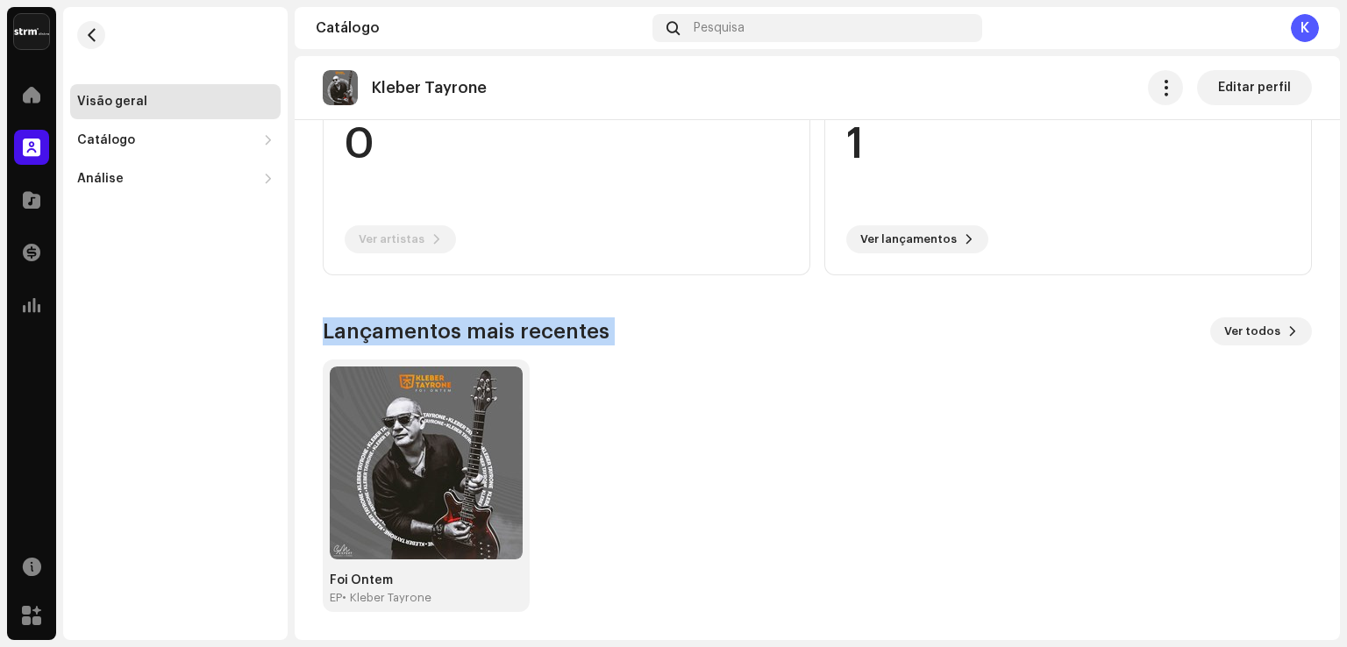
drag, startPoint x: 1340, startPoint y: 460, endPoint x: 1346, endPoint y: 223, distance: 237.7
click at [1346, 223] on div "kleber Tayrone Home Perfil Catálogo Transações Análise Recursos Marketplace Vis…" at bounding box center [673, 323] width 1347 height 647
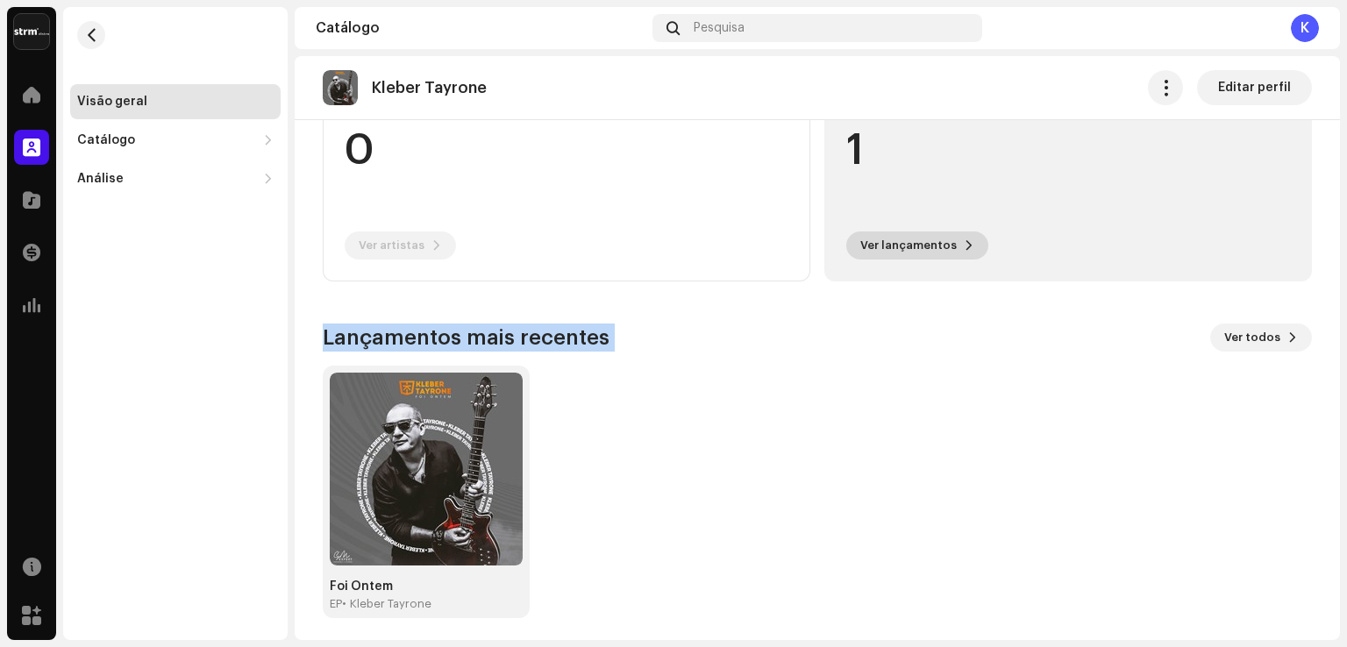
click at [904, 246] on span "Ver lançamentos" at bounding box center [908, 245] width 96 height 35
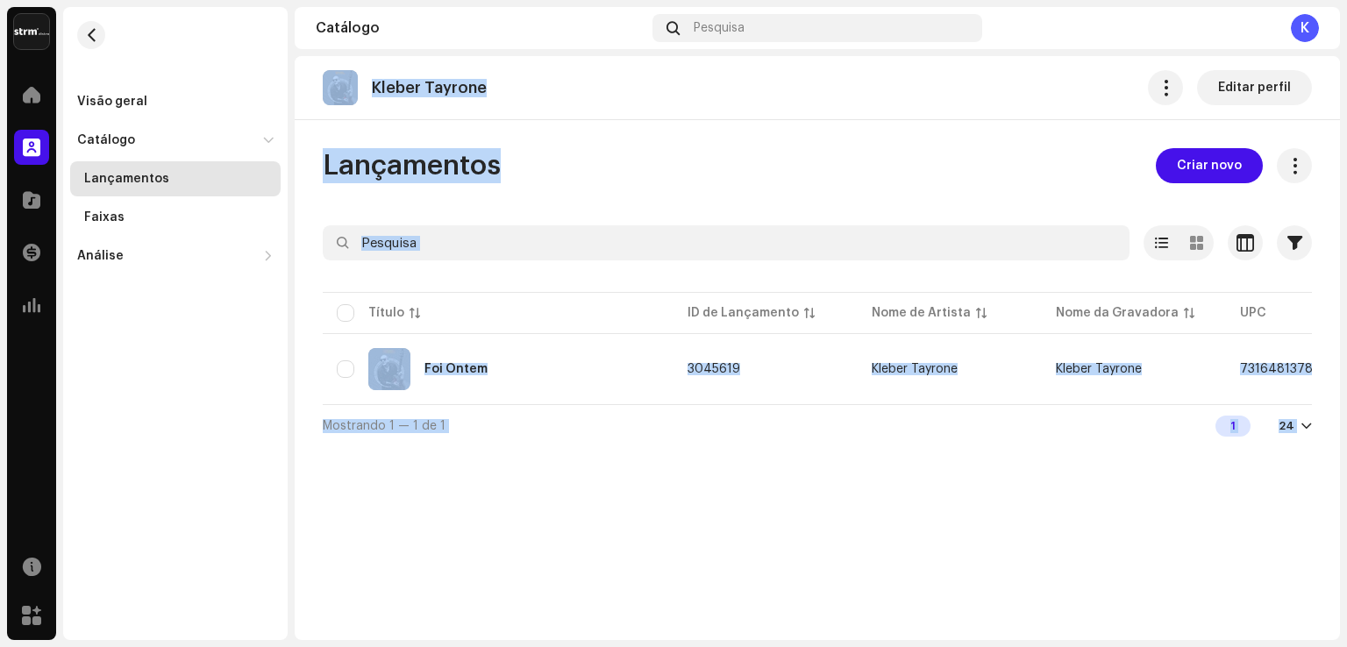
click at [696, 85] on div "Kleber Tayrone Editar perfil" at bounding box center [817, 87] width 989 height 35
click at [1233, 434] on div "1" at bounding box center [1232, 426] width 35 height 21
click at [1306, 433] on div at bounding box center [1306, 426] width 11 height 14
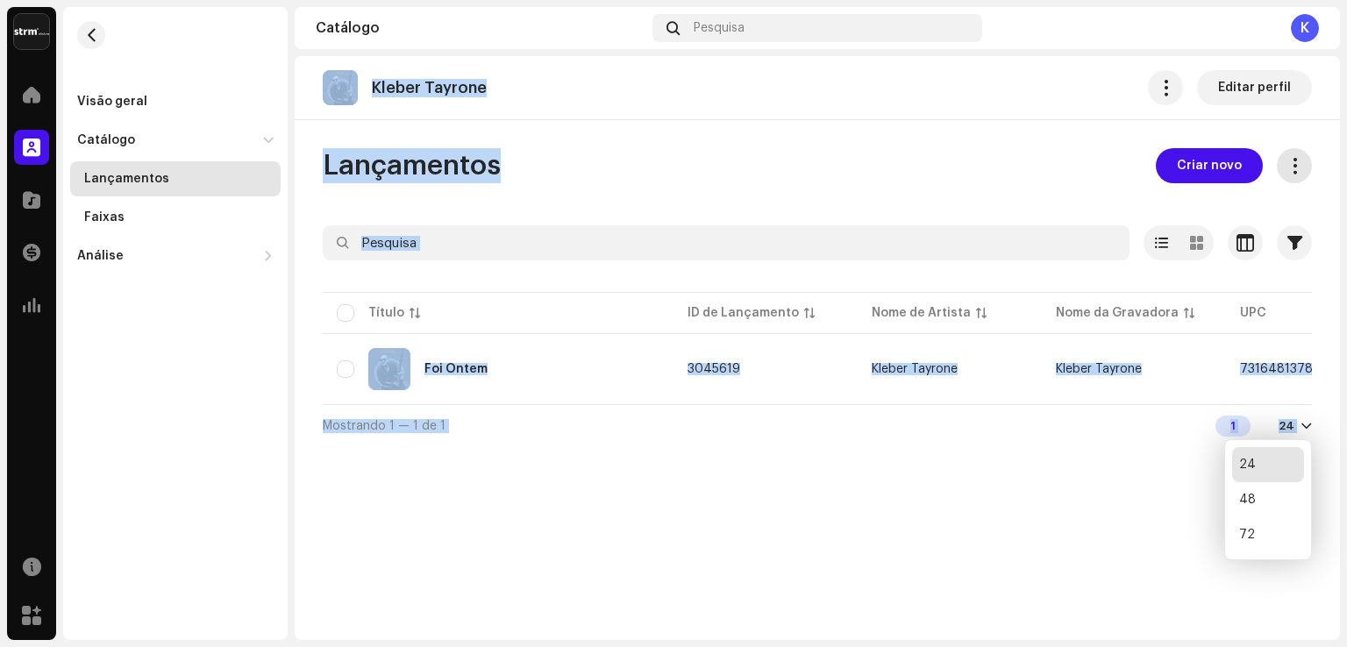
click at [1293, 168] on span at bounding box center [1294, 166] width 17 height 14
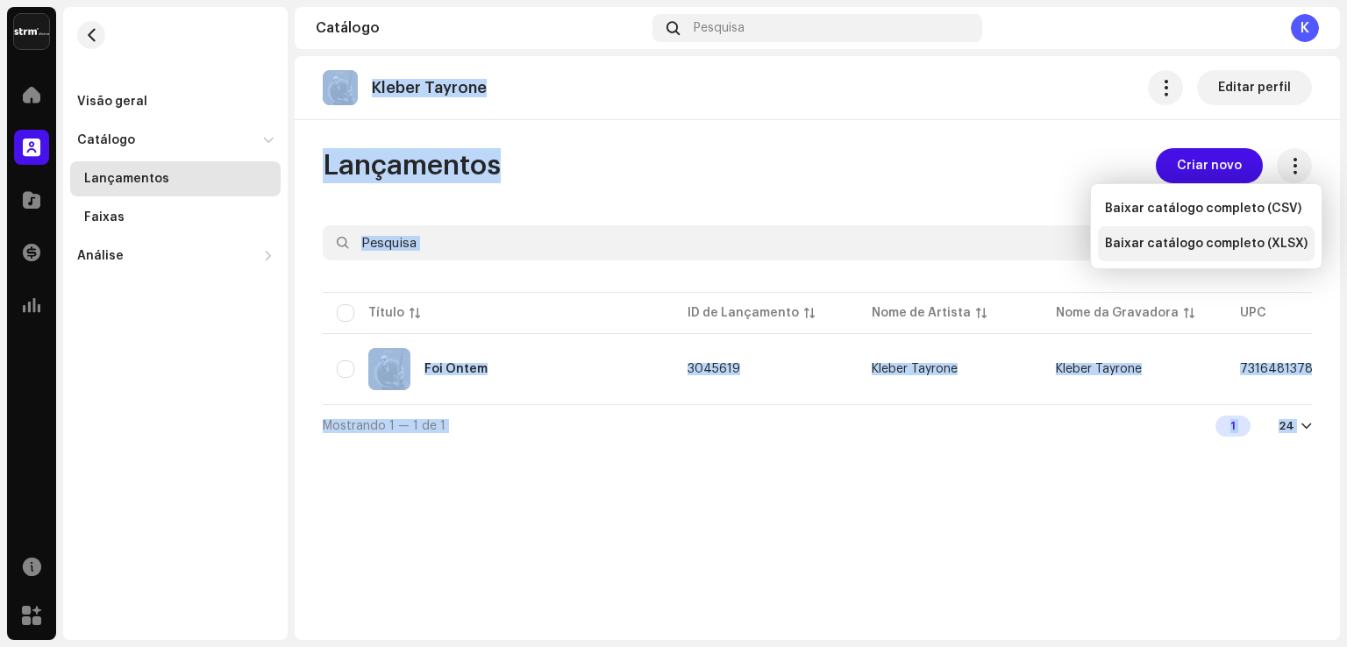
click at [1133, 245] on span "Baixar catálogo completo (XLSX)" at bounding box center [1206, 244] width 203 height 14
click at [823, 502] on div "Kleber Tayrone Editar perfil Lançamentos Criar novo Selecionado 0 Opções Filtro…" at bounding box center [817, 348] width 1045 height 584
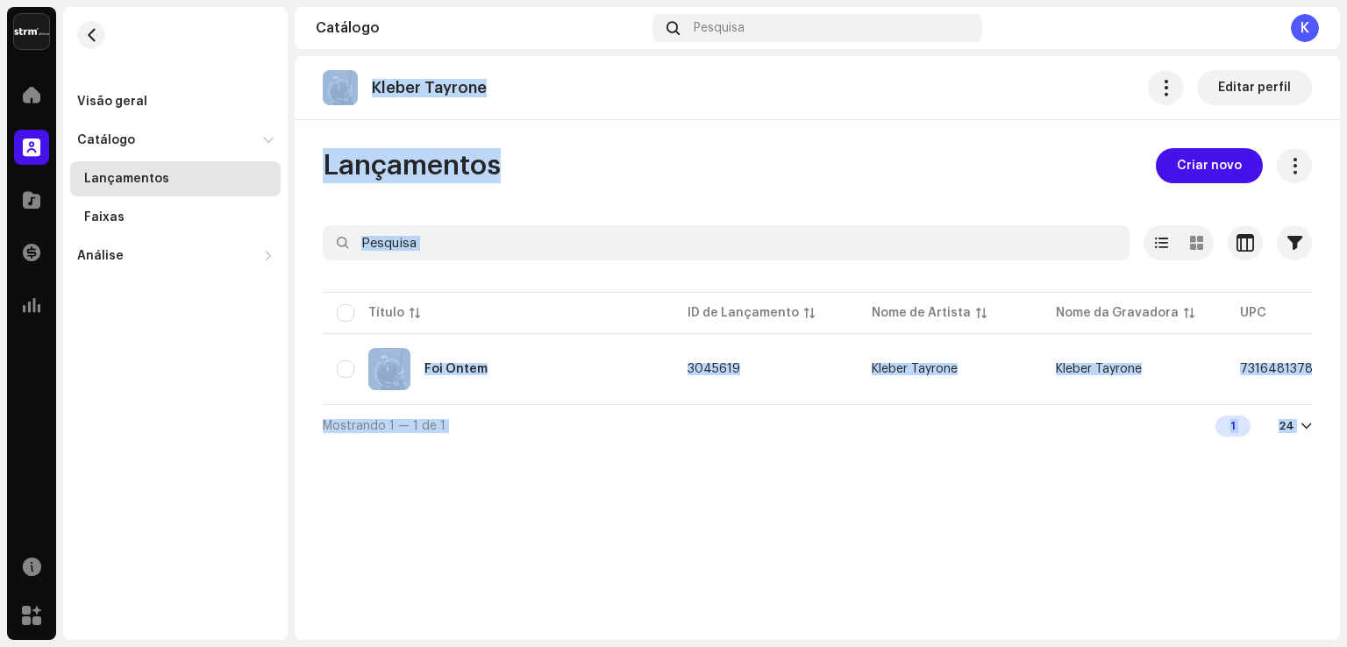
click at [624, 170] on div "Lançamentos Criar novo" at bounding box center [817, 165] width 989 height 35
drag, startPoint x: 597, startPoint y: 148, endPoint x: 0, endPoint y: 171, distance: 597.6
drag, startPoint x: 0, startPoint y: 171, endPoint x: 0, endPoint y: 31, distance: 140.3
click at [0, 46] on div "kleber Tayrone Home Perfil Catálogo Transações Análise Recursos Marketplace Vis…" at bounding box center [673, 323] width 1347 height 647
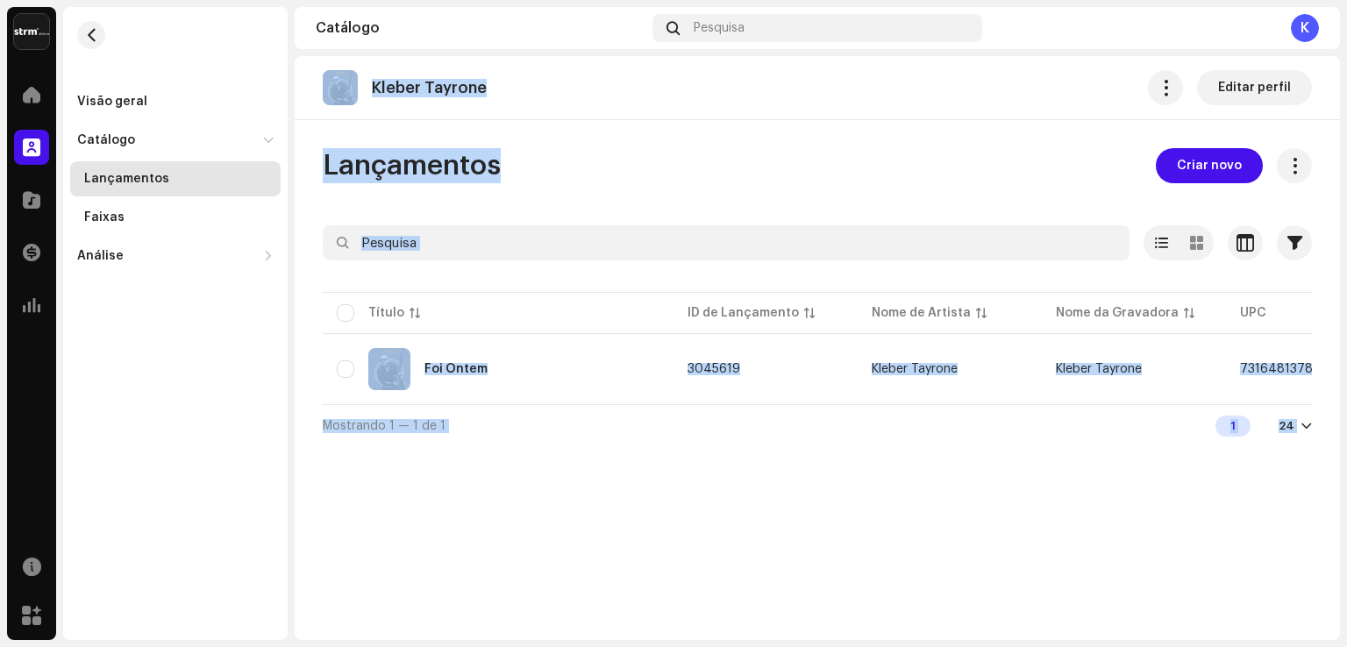
click at [0, 5] on div "kleber Tayrone Home Perfil Catálogo Transações Análise Recursos Marketplace Vis…" at bounding box center [673, 323] width 1347 height 647
click at [95, 180] on div "Lançamentos" at bounding box center [126, 179] width 85 height 14
click at [1295, 161] on span at bounding box center [1294, 166] width 17 height 14
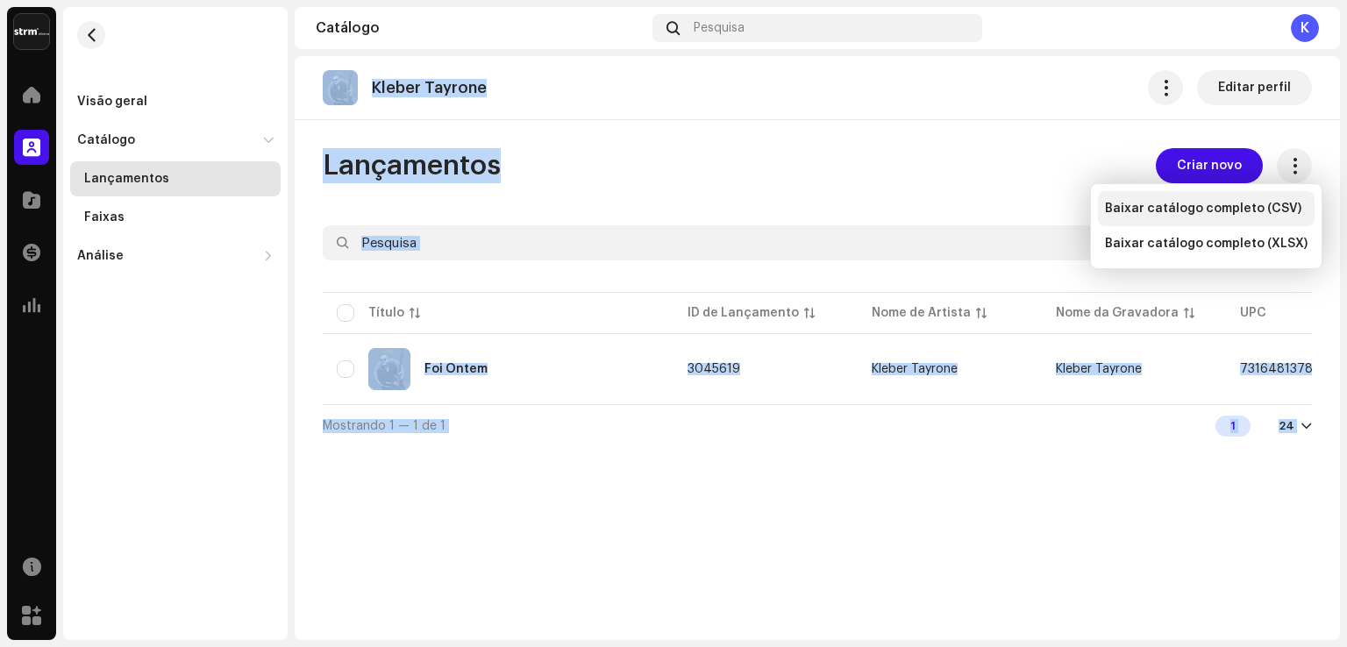
click at [1196, 210] on span "Baixar catálogo completo (CSV)" at bounding box center [1203, 209] width 196 height 14
click at [873, 124] on div "Kleber Tayrone Editar perfil Lançamentos Criar novo Selecionado 0 Opções Filtro…" at bounding box center [817, 348] width 1045 height 584
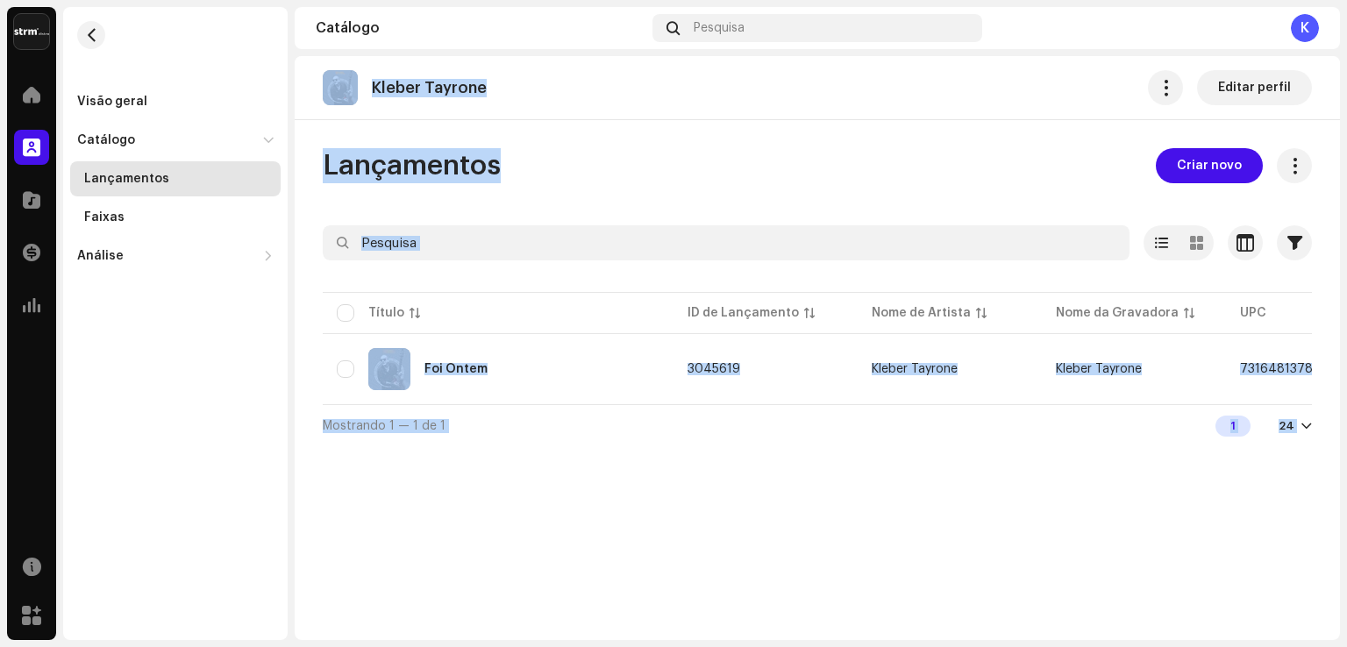
click at [125, 177] on div "Lançamentos" at bounding box center [126, 179] width 85 height 14
click at [97, 176] on div "Lançamentos" at bounding box center [126, 179] width 85 height 14
click at [254, 139] on div "Catálogo" at bounding box center [166, 140] width 179 height 14
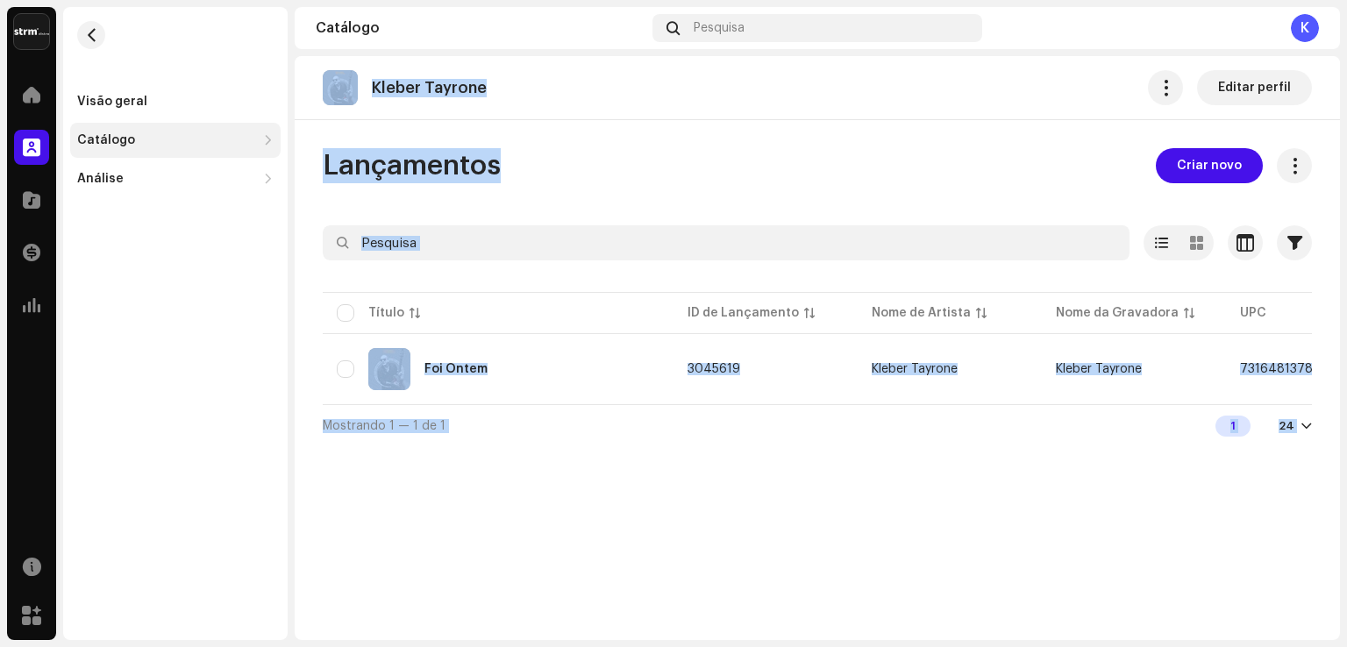
click at [254, 139] on div "Catálogo" at bounding box center [166, 140] width 179 height 14
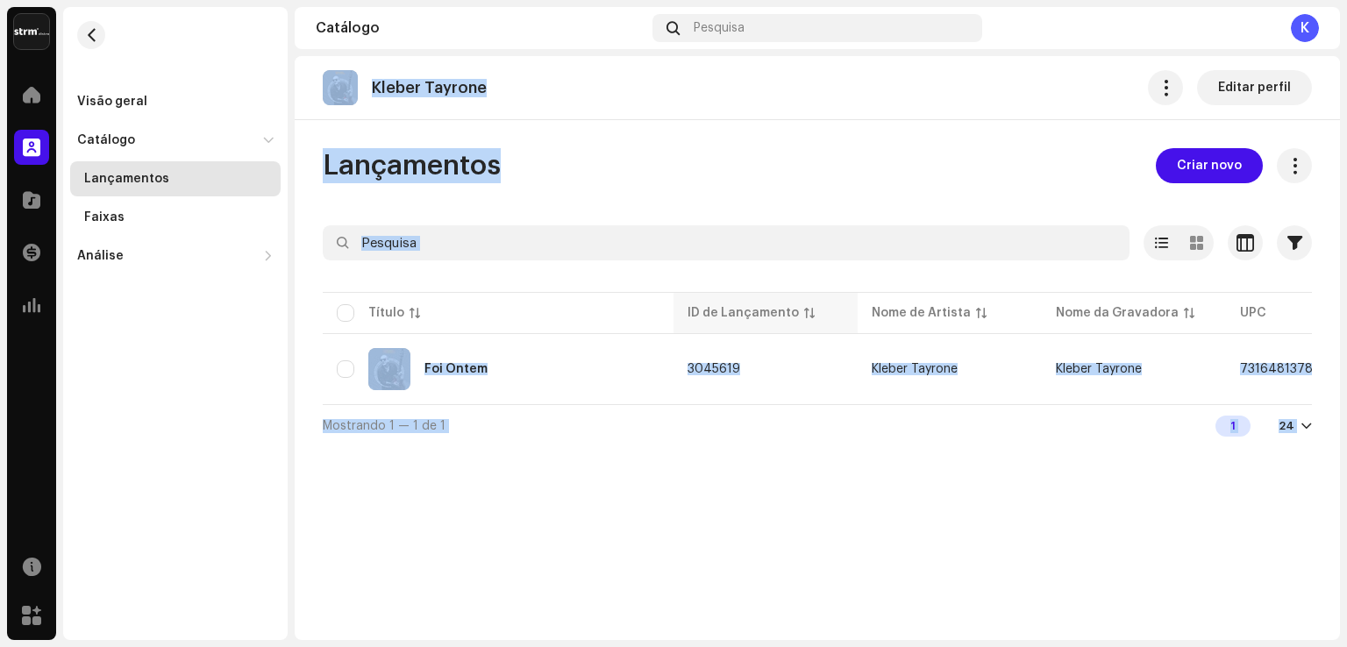
click at [780, 313] on div "ID de Lançamento" at bounding box center [742, 313] width 111 height 18
click at [918, 310] on div "Nome de Artista" at bounding box center [921, 313] width 99 height 18
click at [1095, 310] on div "Nome da Gravadora" at bounding box center [1117, 313] width 123 height 18
click at [1078, 367] on span "Kleber Tayrone" at bounding box center [1099, 369] width 86 height 12
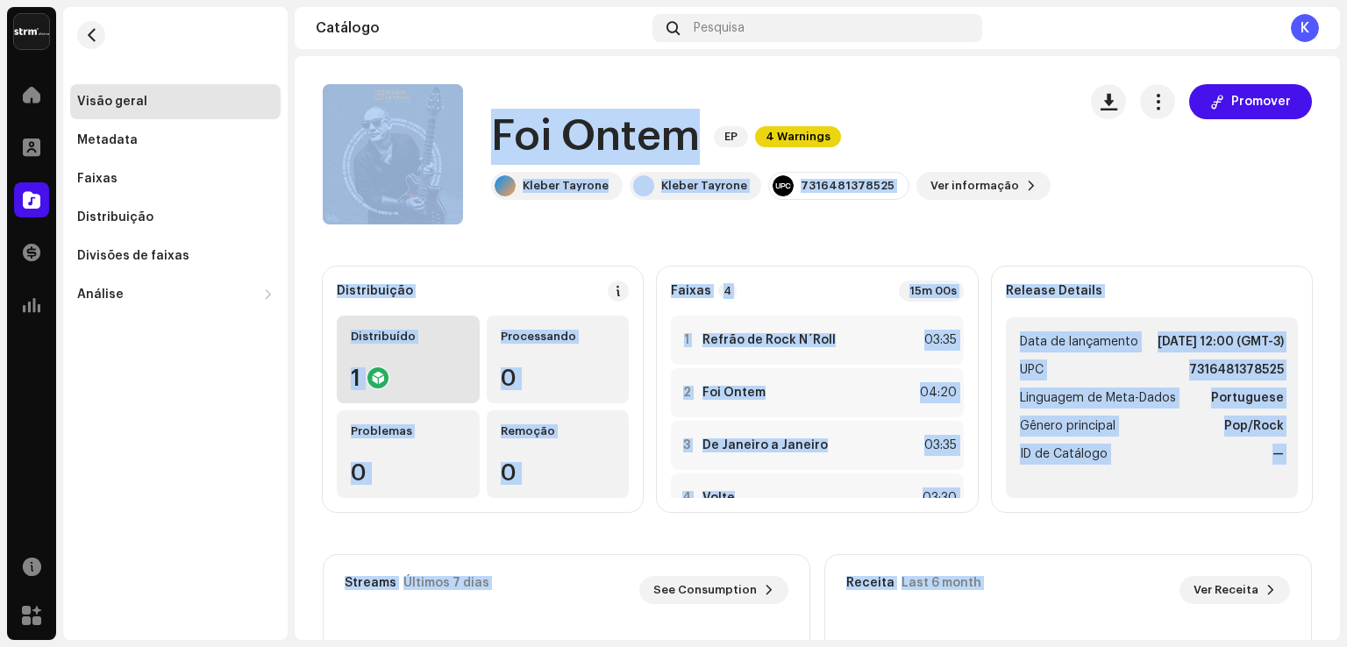
click at [409, 367] on div "1" at bounding box center [408, 378] width 115 height 23
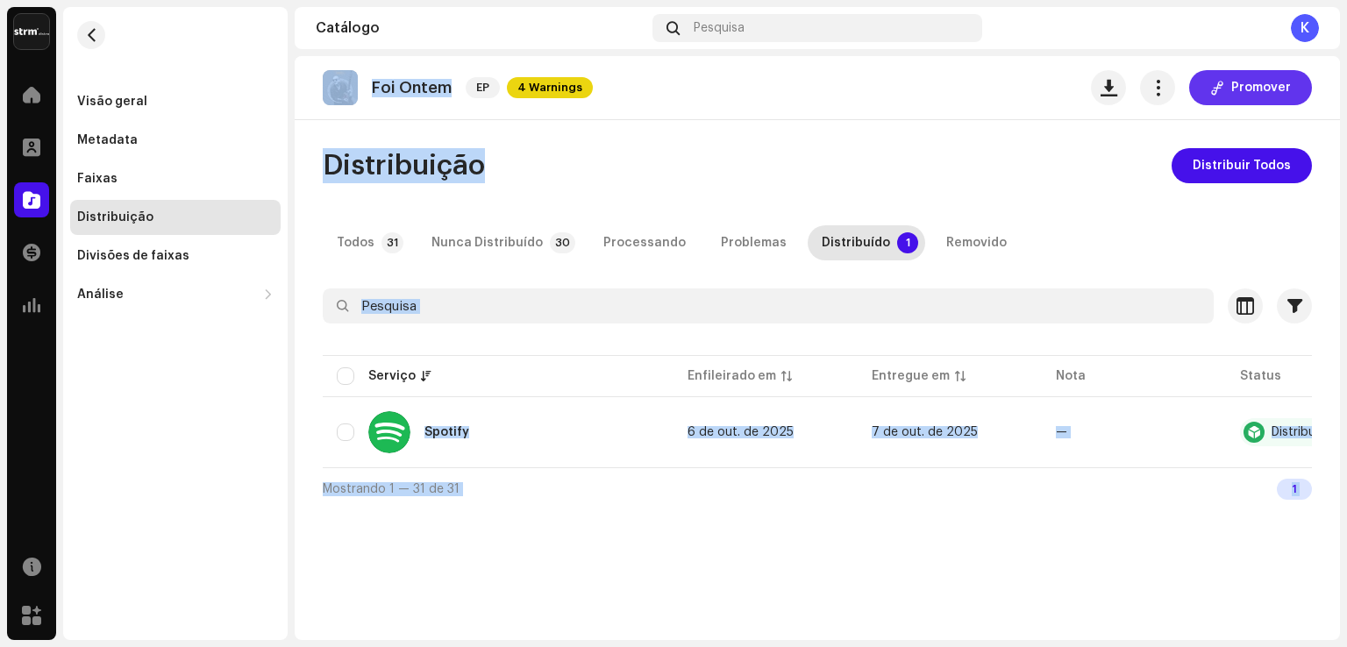
click at [1250, 88] on span "Promover" at bounding box center [1261, 87] width 60 height 35
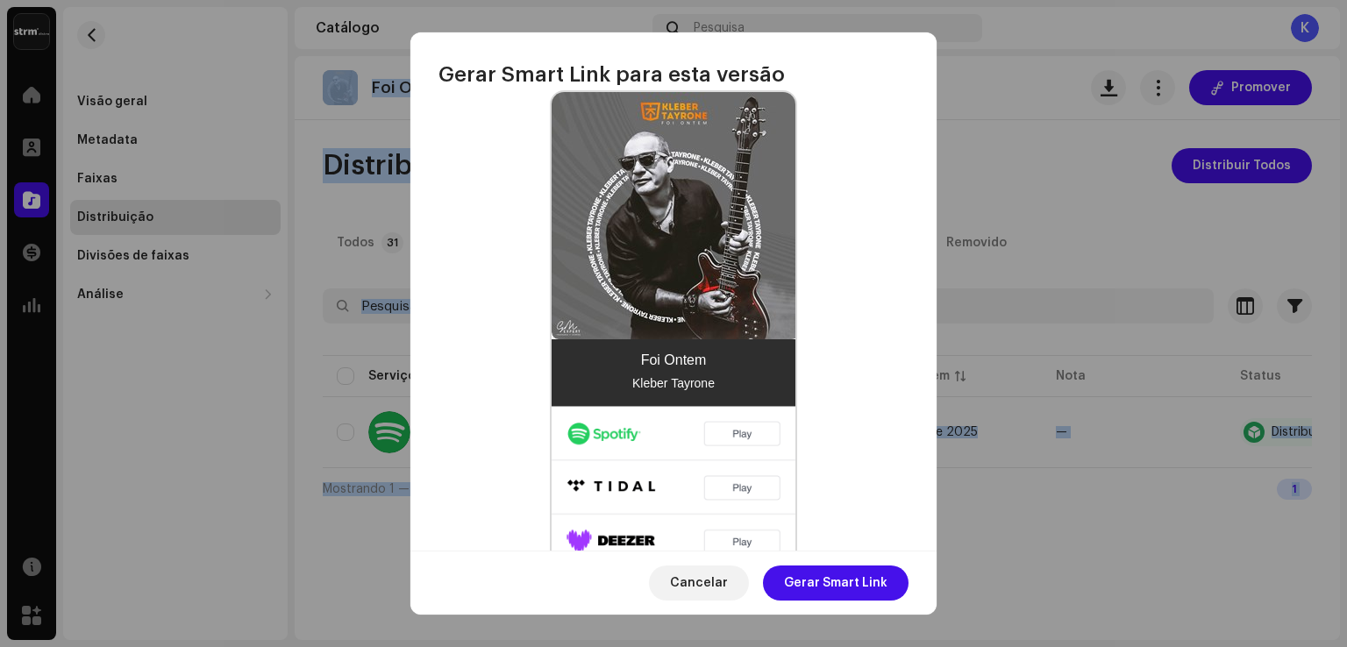
scroll to position [426, 0]
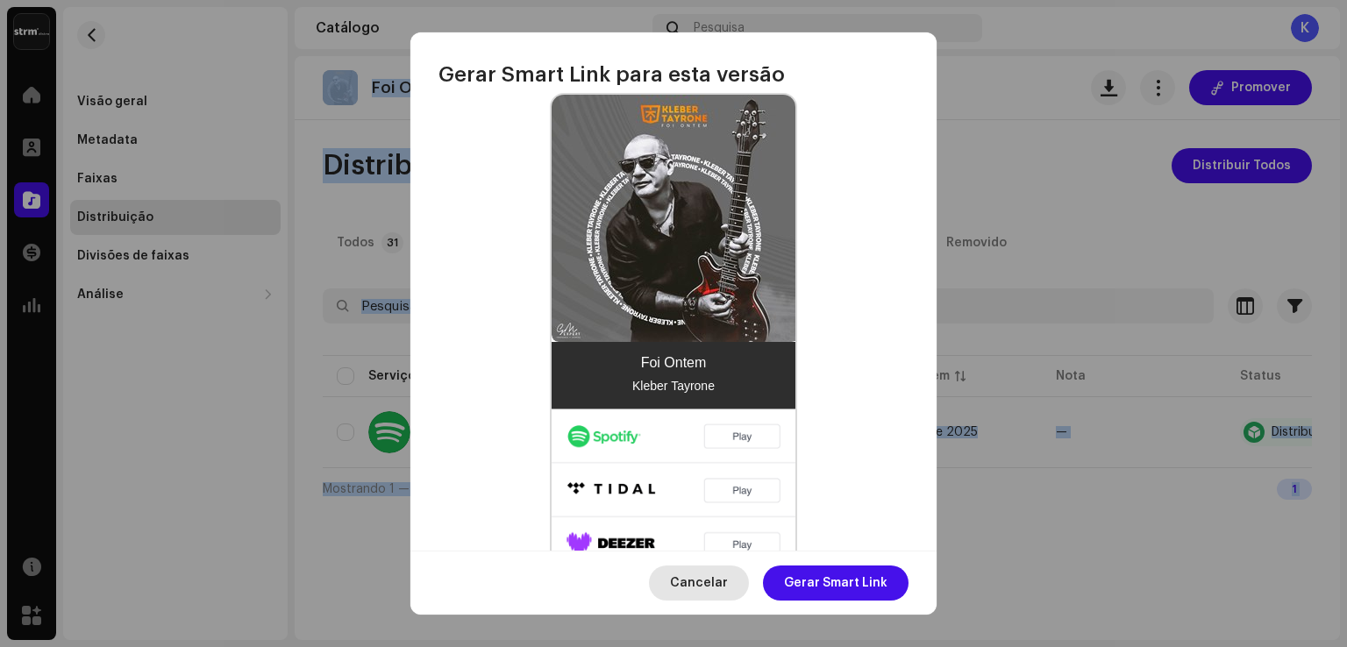
click at [709, 573] on span "Cancelar" at bounding box center [699, 583] width 58 height 35
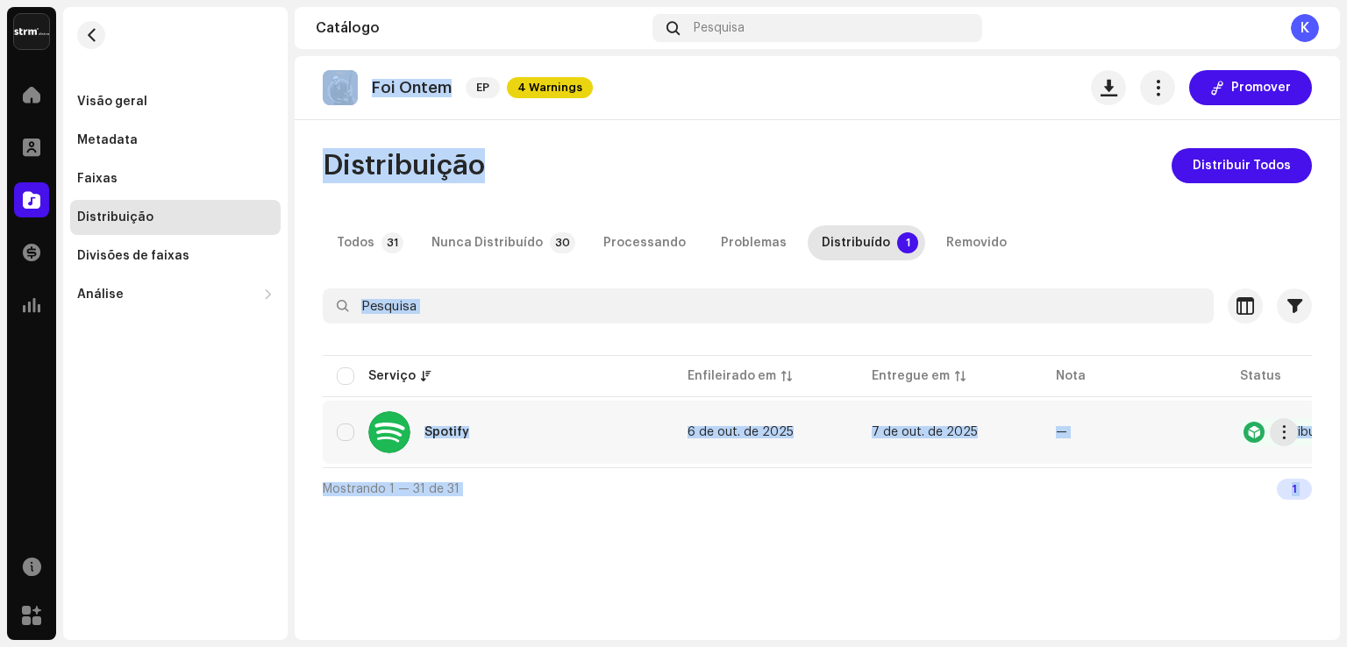
click at [449, 432] on div "Spotify" at bounding box center [446, 432] width 45 height 12
click at [836, 241] on div "Distribuído" at bounding box center [856, 242] width 68 height 35
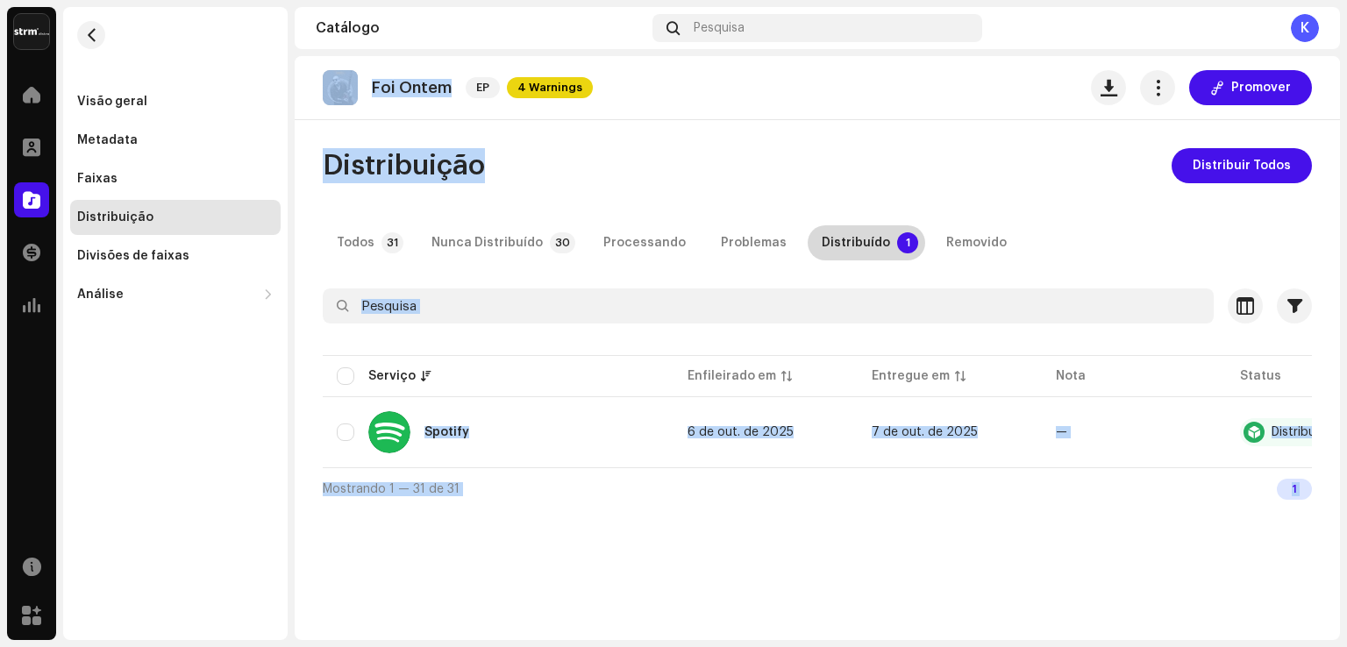
click at [897, 239] on p-badge "1" at bounding box center [907, 242] width 21 height 21
